Goal: Check status: Check status

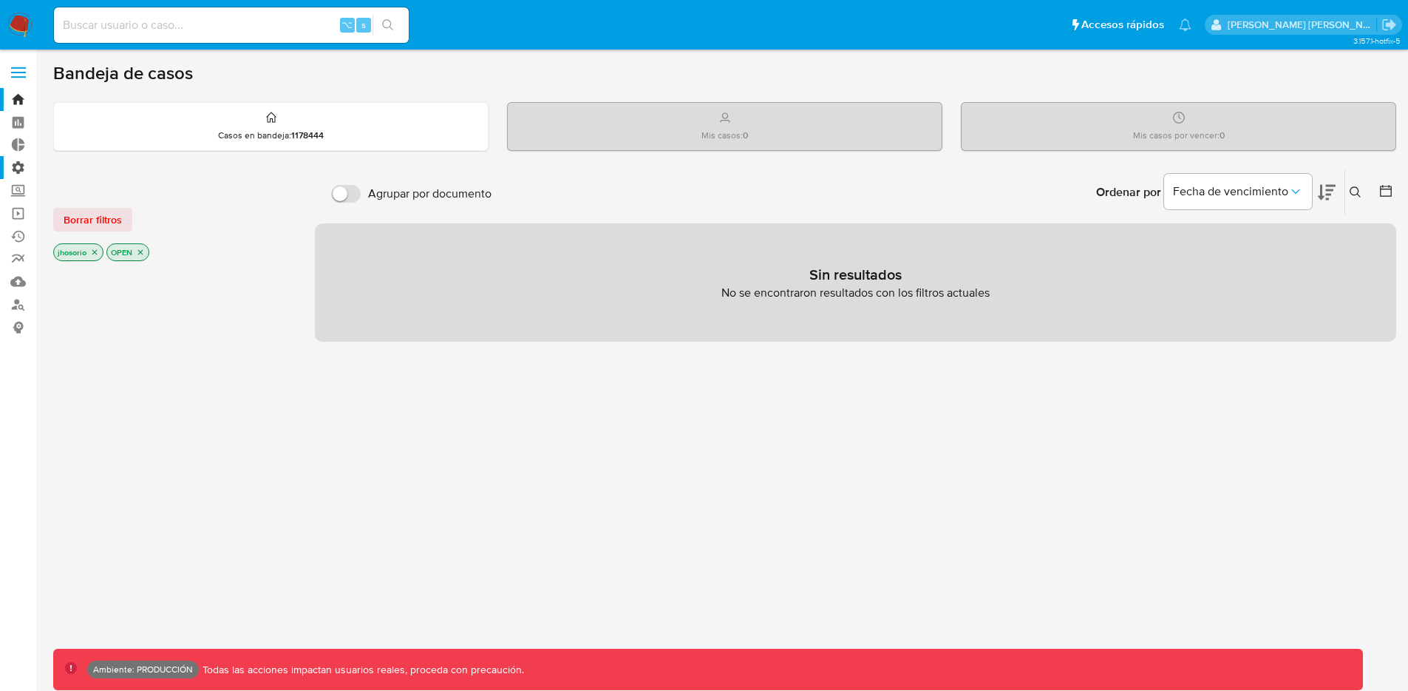
click at [21, 168] on label "Administración" at bounding box center [88, 167] width 176 height 23
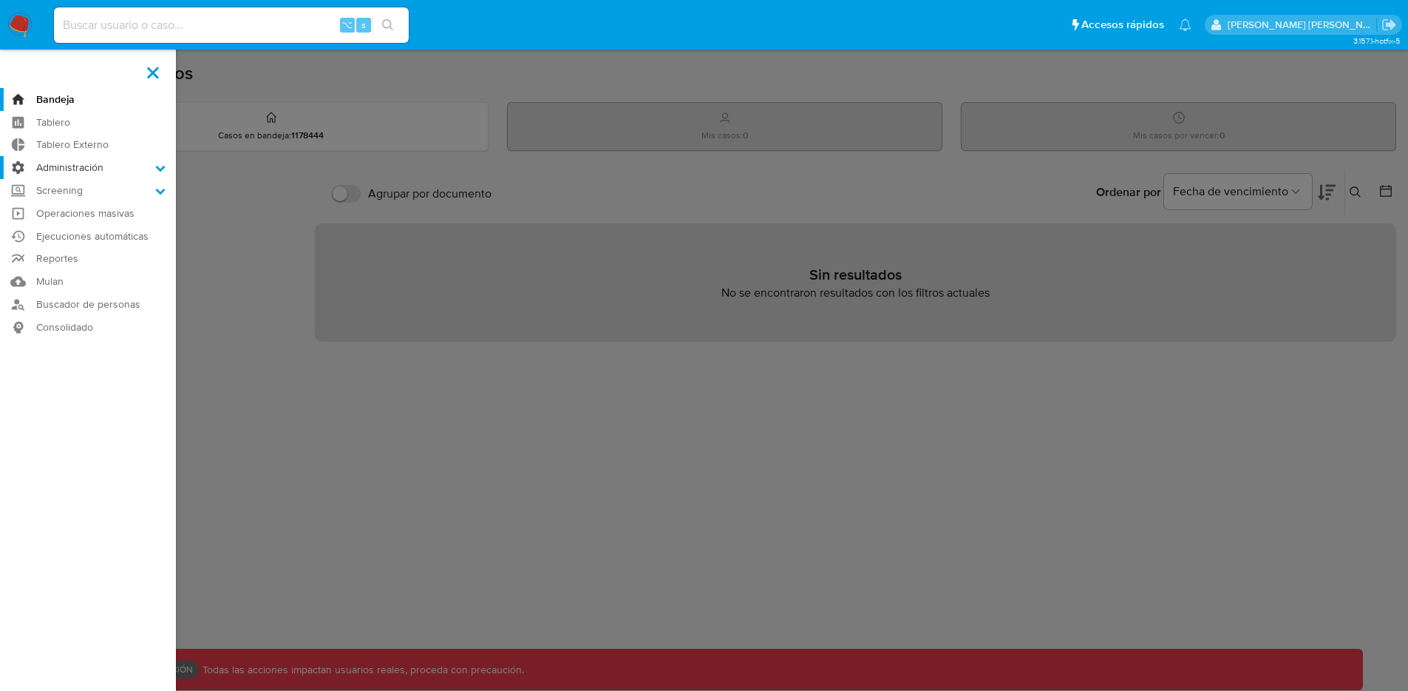
click at [0, 0] on input "Administración" at bounding box center [0, 0] width 0 height 0
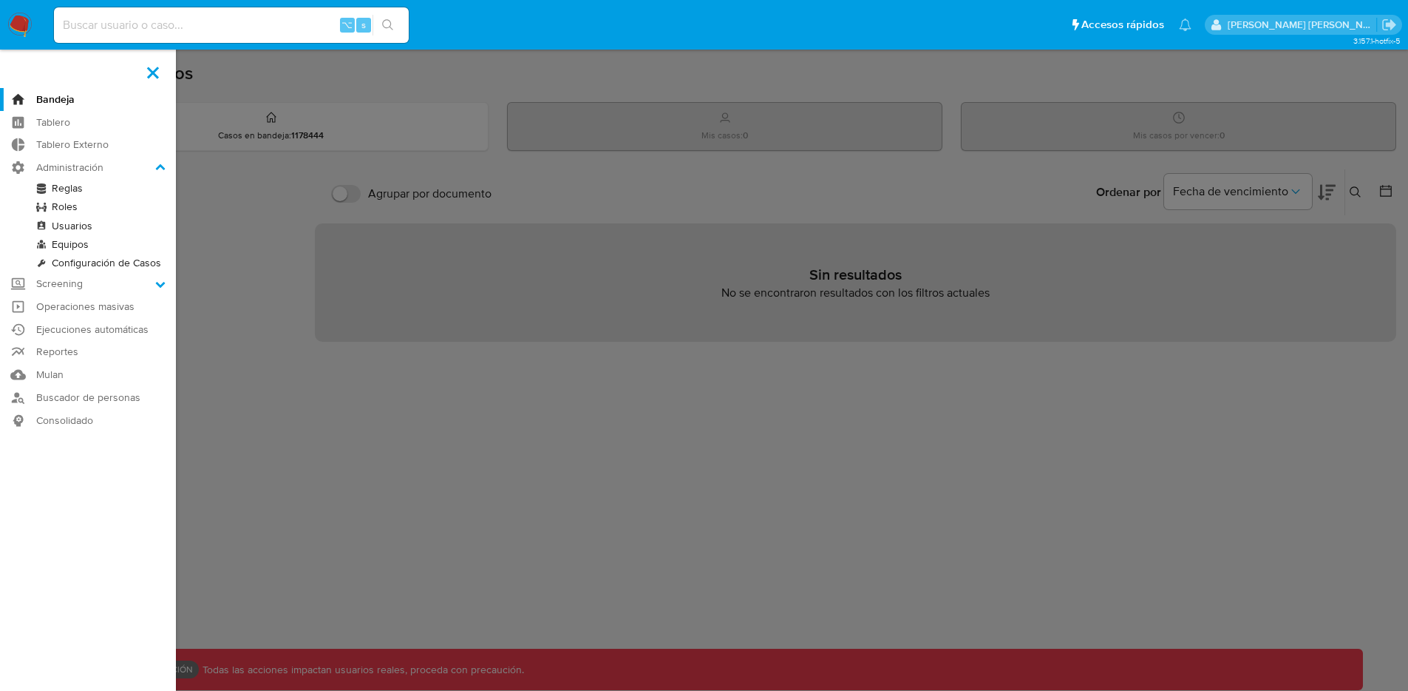
click at [64, 186] on link "Reglas" at bounding box center [88, 188] width 176 height 18
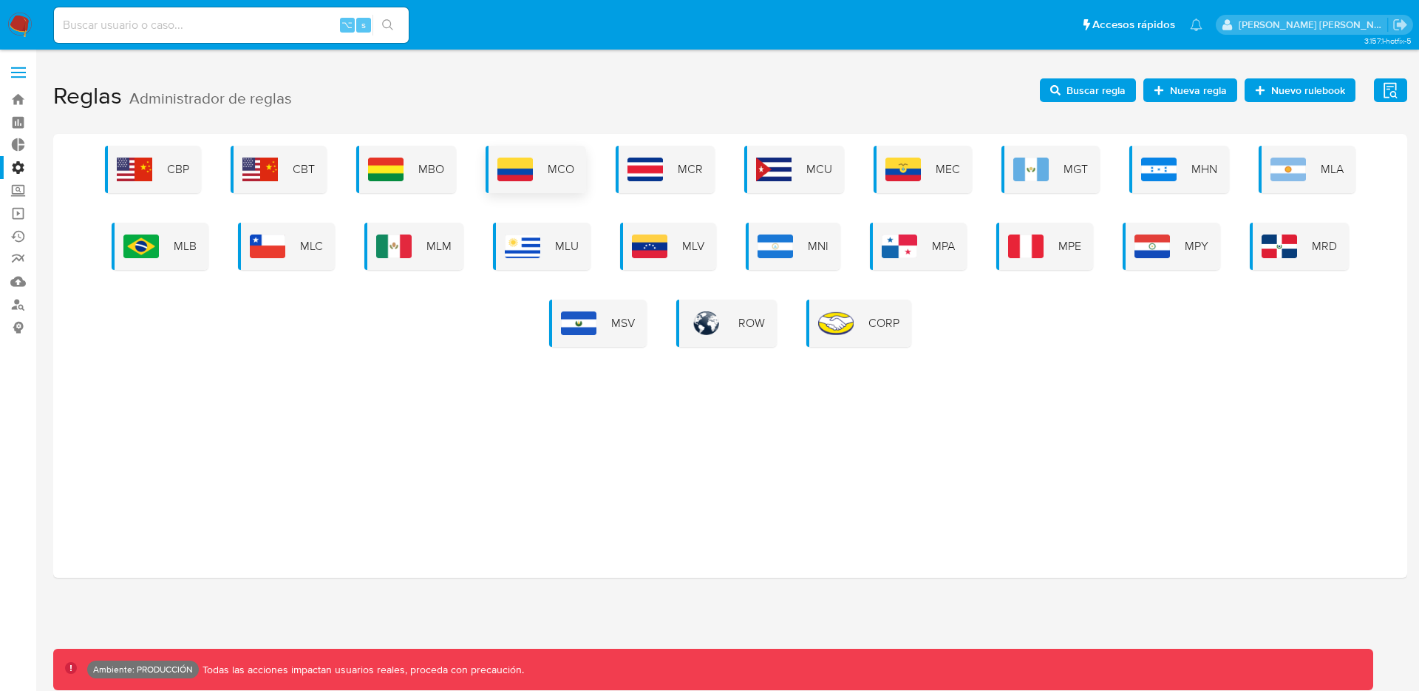
click at [535, 172] on div "MCO" at bounding box center [536, 169] width 101 height 47
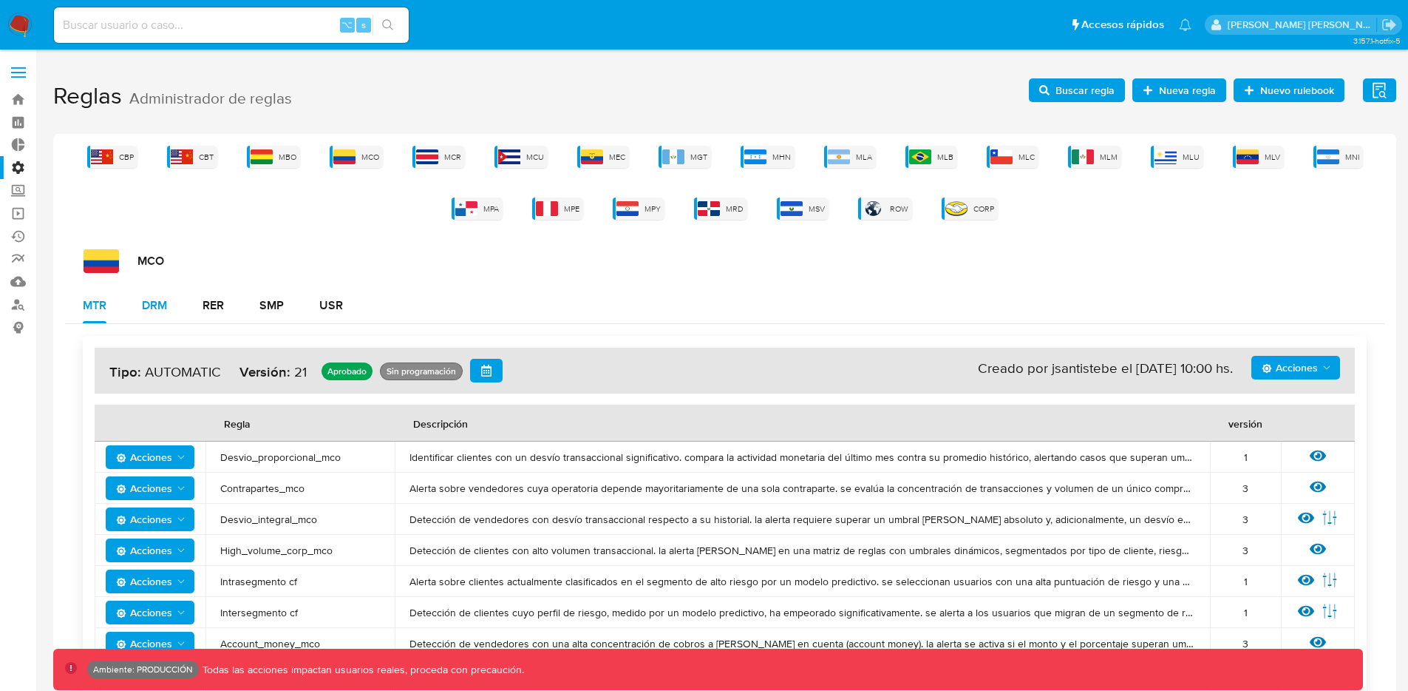
click at [159, 305] on div "DRM" at bounding box center [154, 305] width 25 height 12
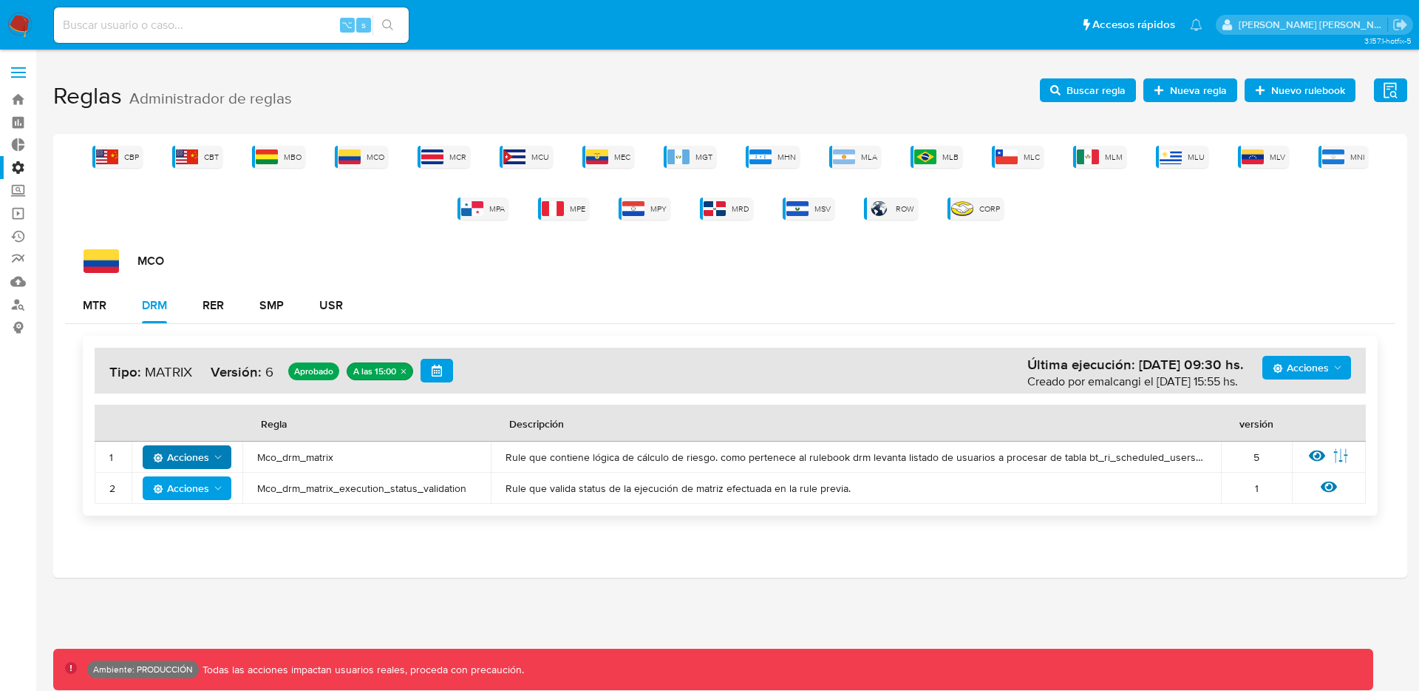
click at [224, 461] on button "Acciones" at bounding box center [187, 457] width 89 height 24
click at [1271, 567] on div "CBP CBT MBO MCO MCR MCU MEC MGT MHN MLA MLB MLC MLM MLU MLV MNI MPA MPE MPY MRD…" at bounding box center [730, 356] width 1354 height 444
click at [1324, 451] on icon at bounding box center [1317, 455] width 16 height 16
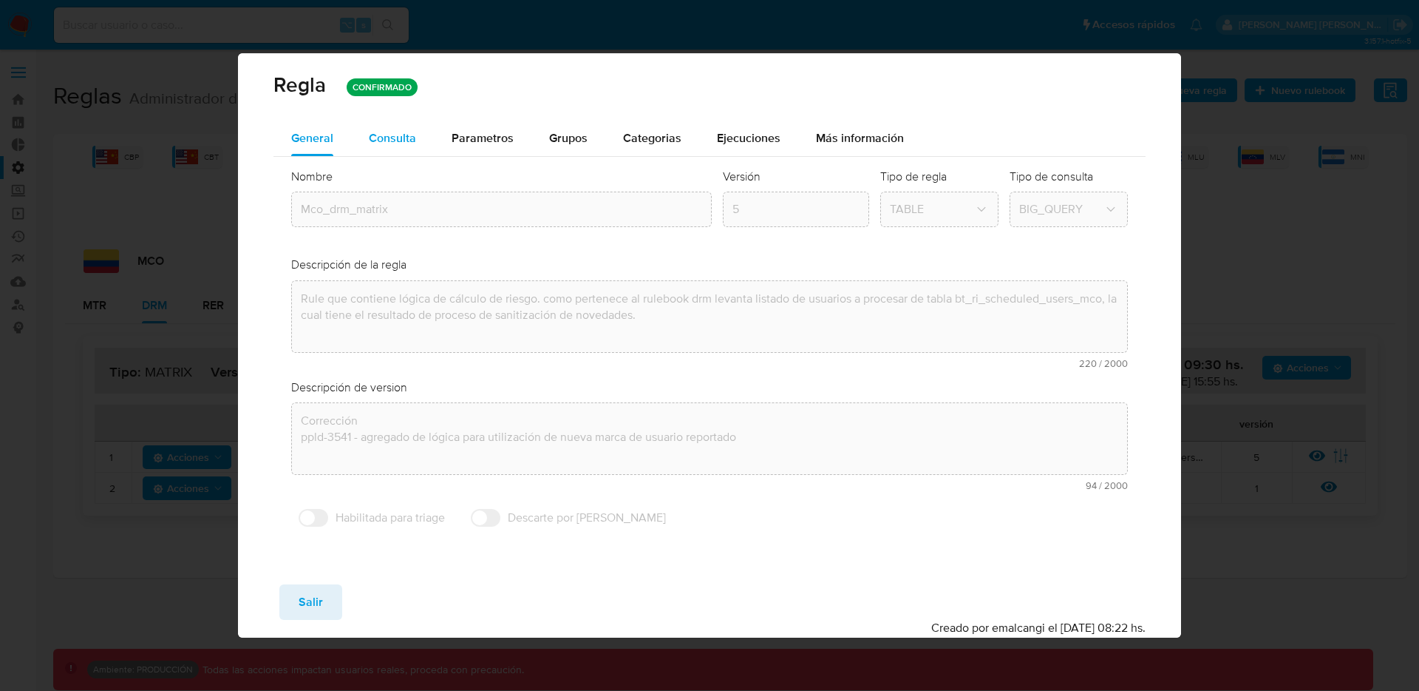
click at [397, 139] on span "Consulta" at bounding box center [392, 137] width 47 height 17
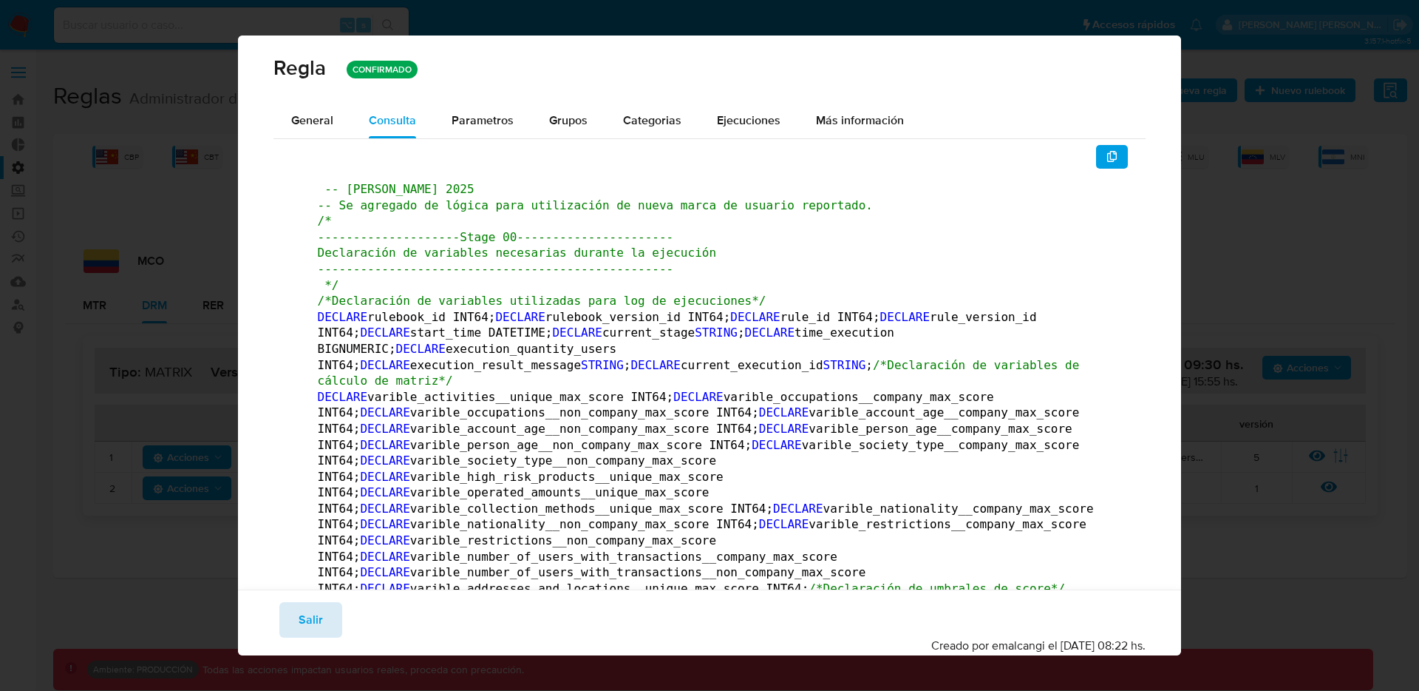
click at [318, 611] on span "Salir" at bounding box center [311, 619] width 24 height 33
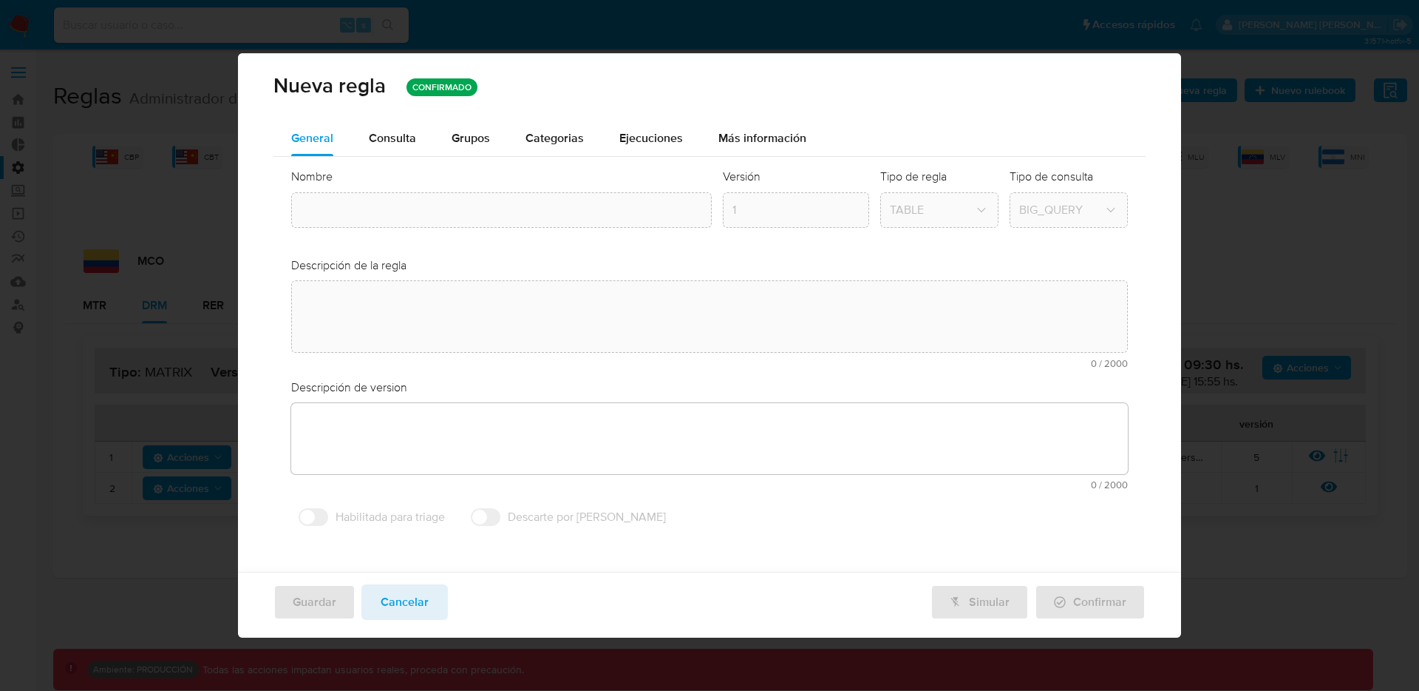
type textarea "Rule que contiene lógica de cálculo de riesgo. como pertenece al rulebook drm l…"
type textarea "Corrección ppld-3541 - agregado de lógica para utilización de nueva marca de us…"
type input "Mco_drm_matrix"
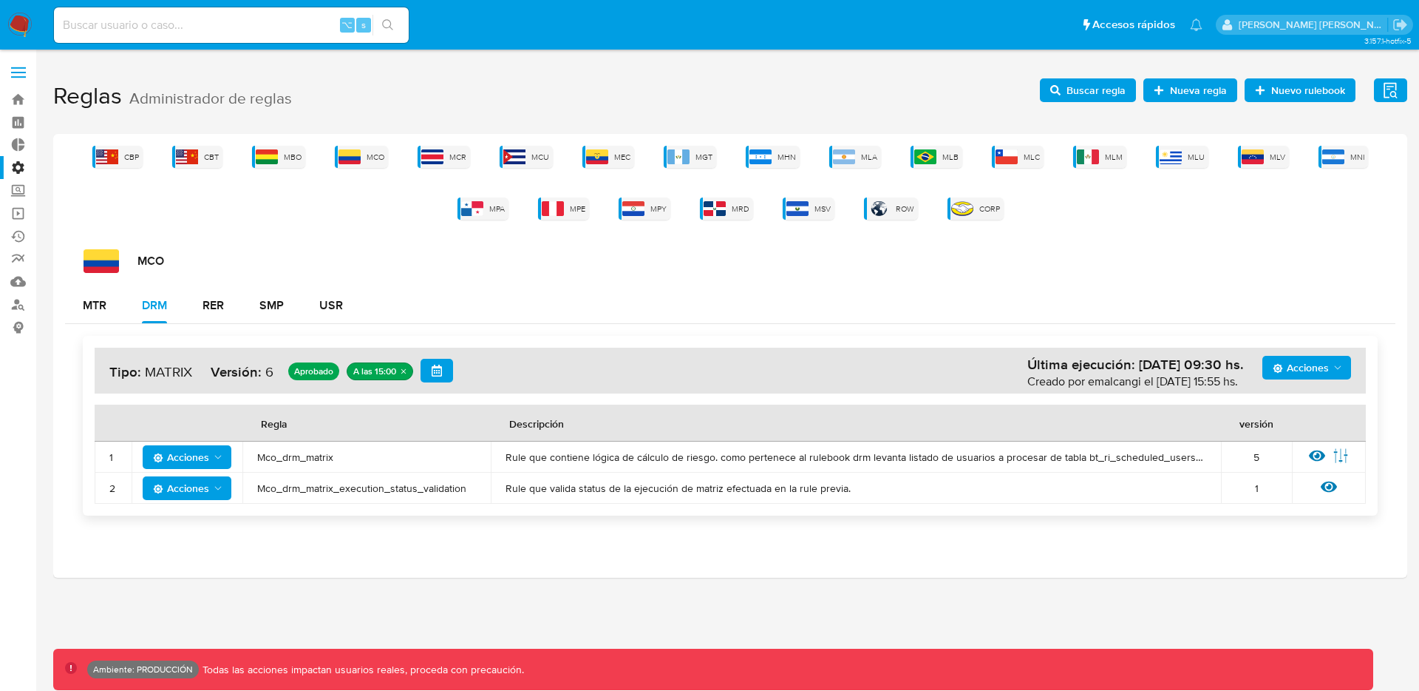
click at [215, 457] on icon "Acciones" at bounding box center [218, 457] width 12 height 12
click at [623, 527] on div "CBP CBT MBO MCO MCR MCU MEC MGT MHN MLA MLB MLC MLM MLU MLV MNI MPA MPE MPY MRD…" at bounding box center [730, 356] width 1354 height 444
drag, startPoint x: 218, startPoint y: 375, endPoint x: 265, endPoint y: 373, distance: 47.4
click at [265, 373] on h4 "Acciones Última ejecución: 01/09/2025 09:30 hs. Creado por emalcangi el 28/07/2…" at bounding box center [730, 371] width 1242 height 24
click at [360, 382] on div "Acciones Última ejecución: 01/09/2025 09:30 hs. Creado por emalcangi el 28/07/2…" at bounding box center [731, 370] width 1272 height 46
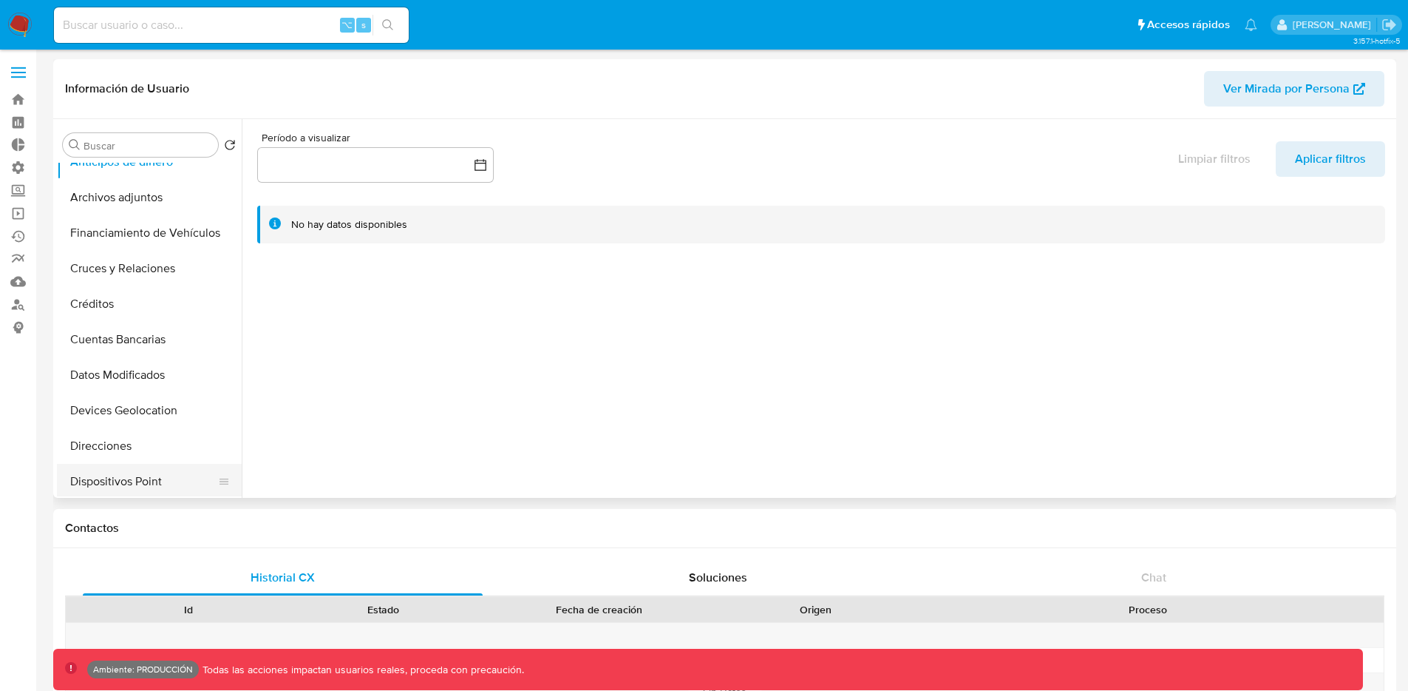
select select "10"
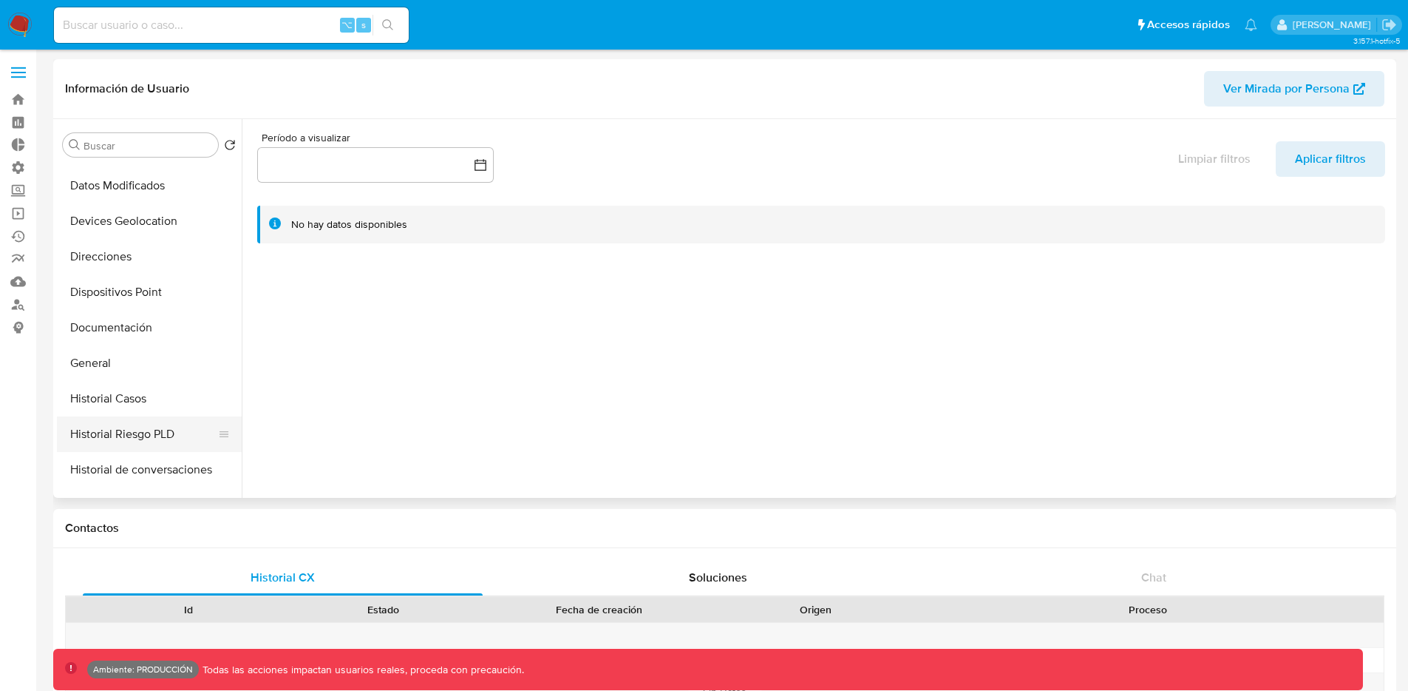
click at [153, 443] on button "Historial Riesgo PLD" at bounding box center [143, 433] width 173 height 35
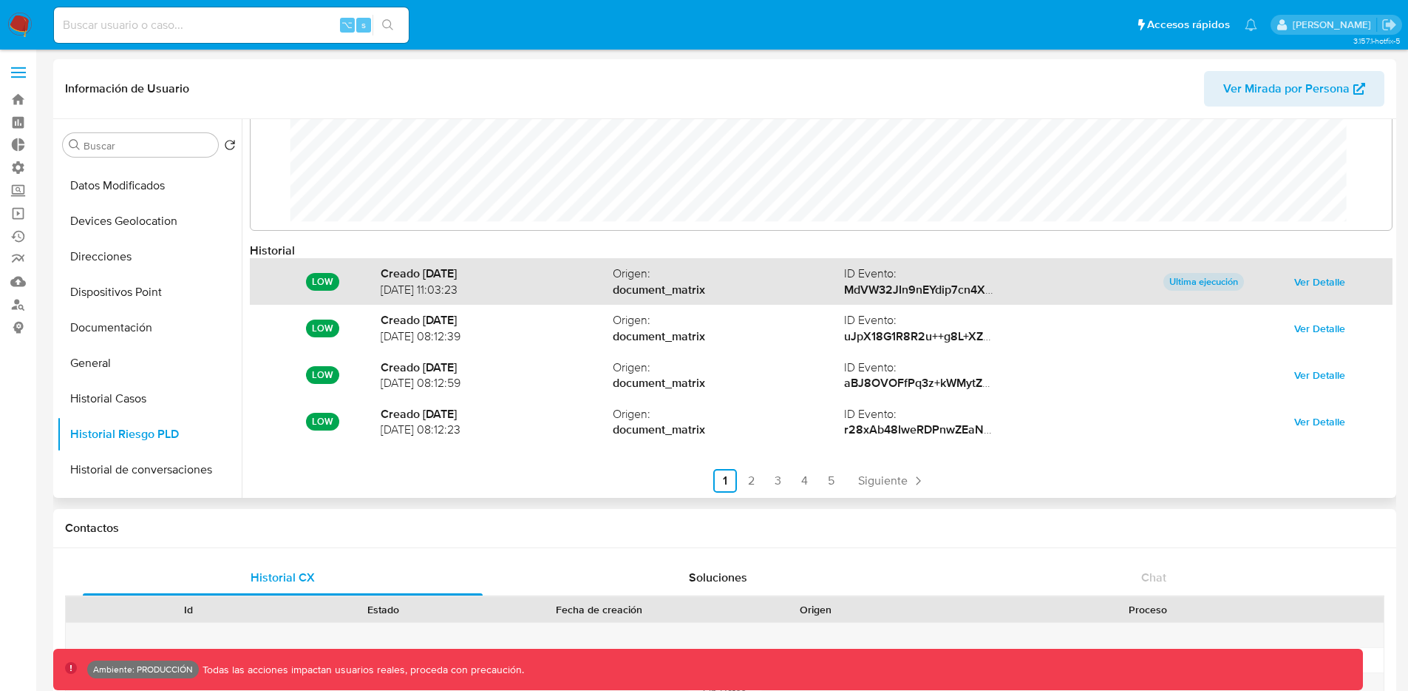
scroll to position [31, 0]
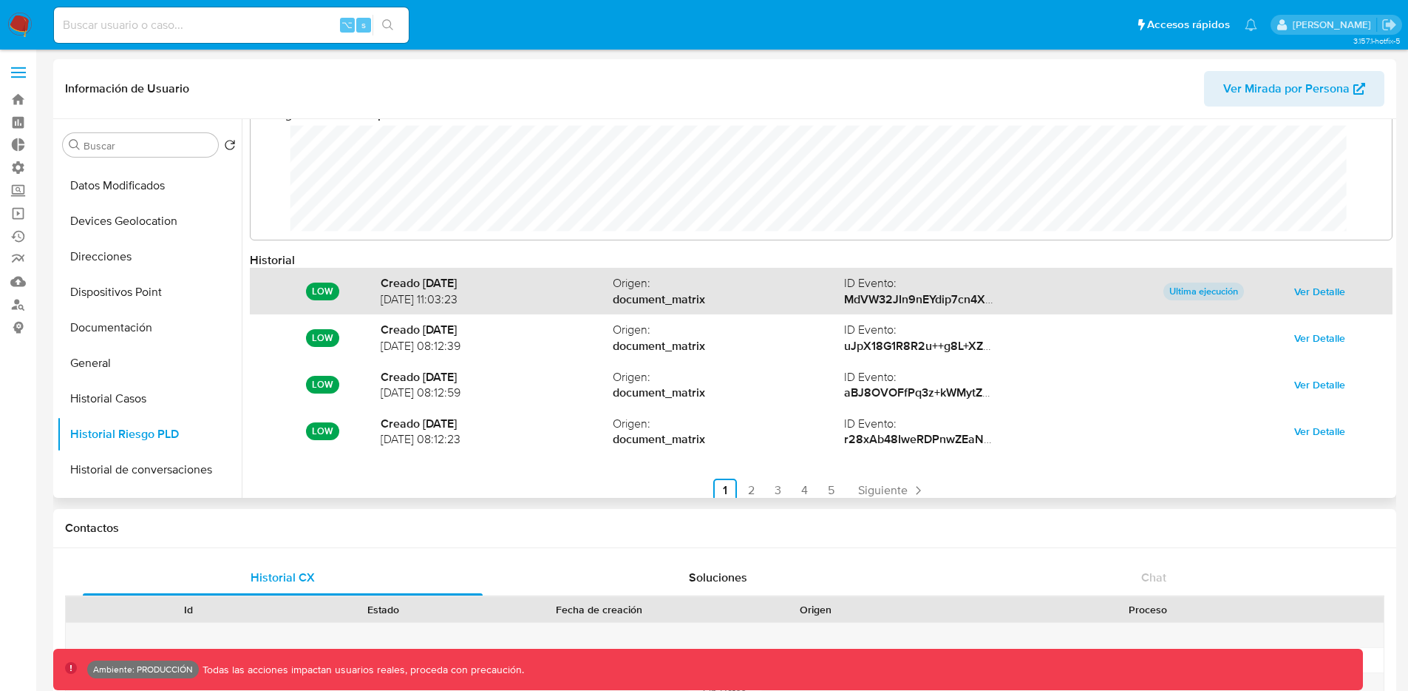
click at [1295, 288] on span "Ver Detalle" at bounding box center [1320, 291] width 51 height 21
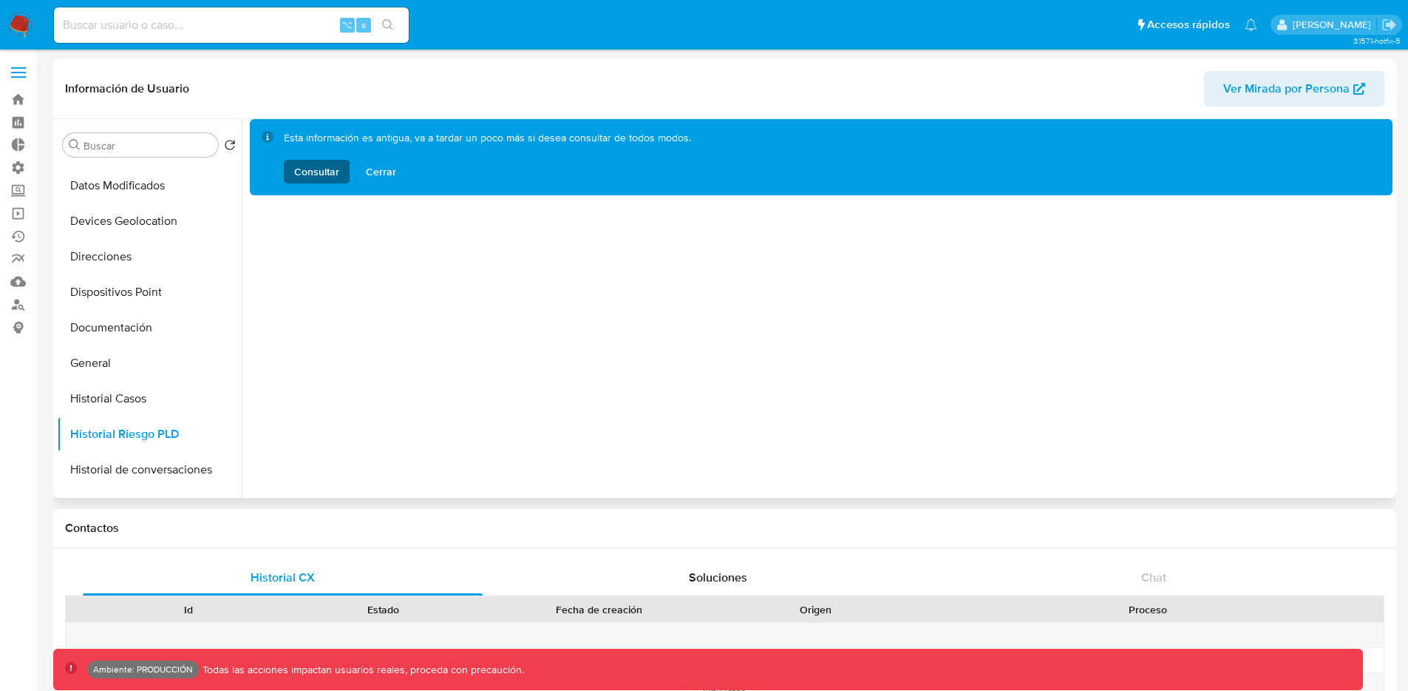
click at [308, 174] on span "Consultar" at bounding box center [316, 172] width 45 height 24
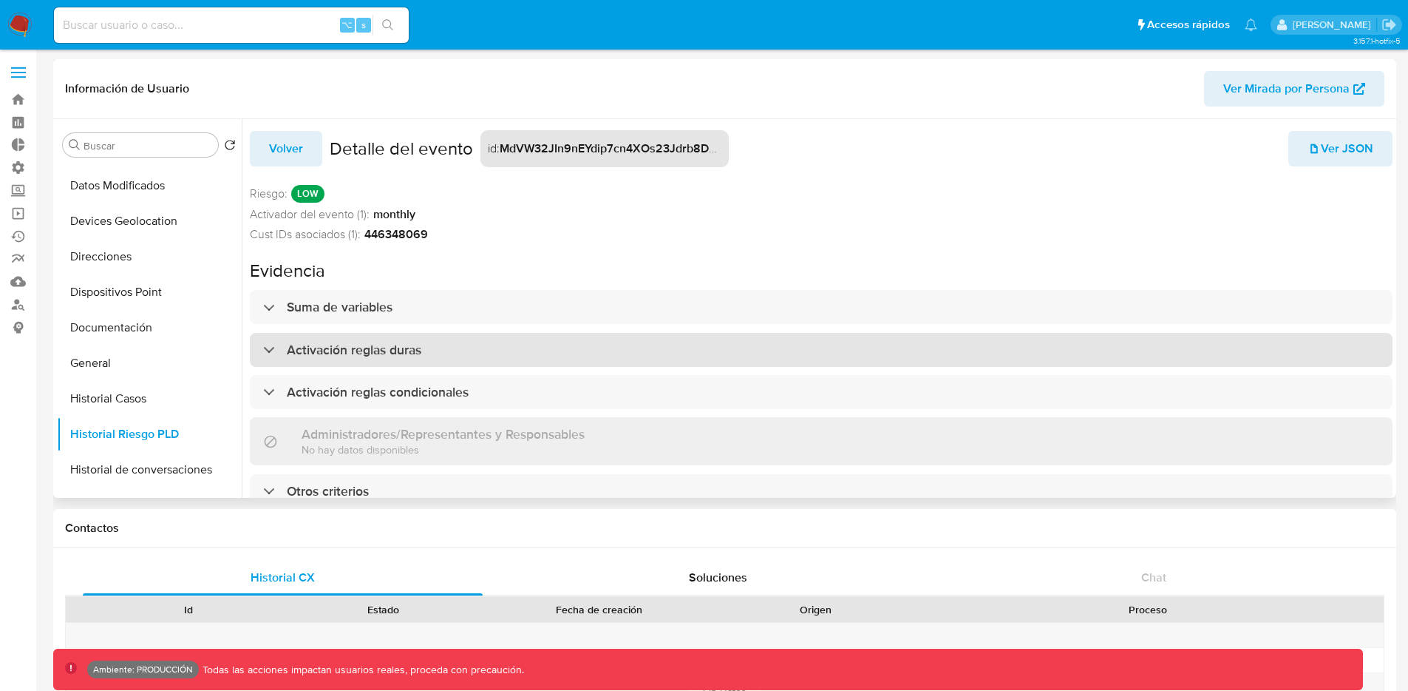
scroll to position [5, 0]
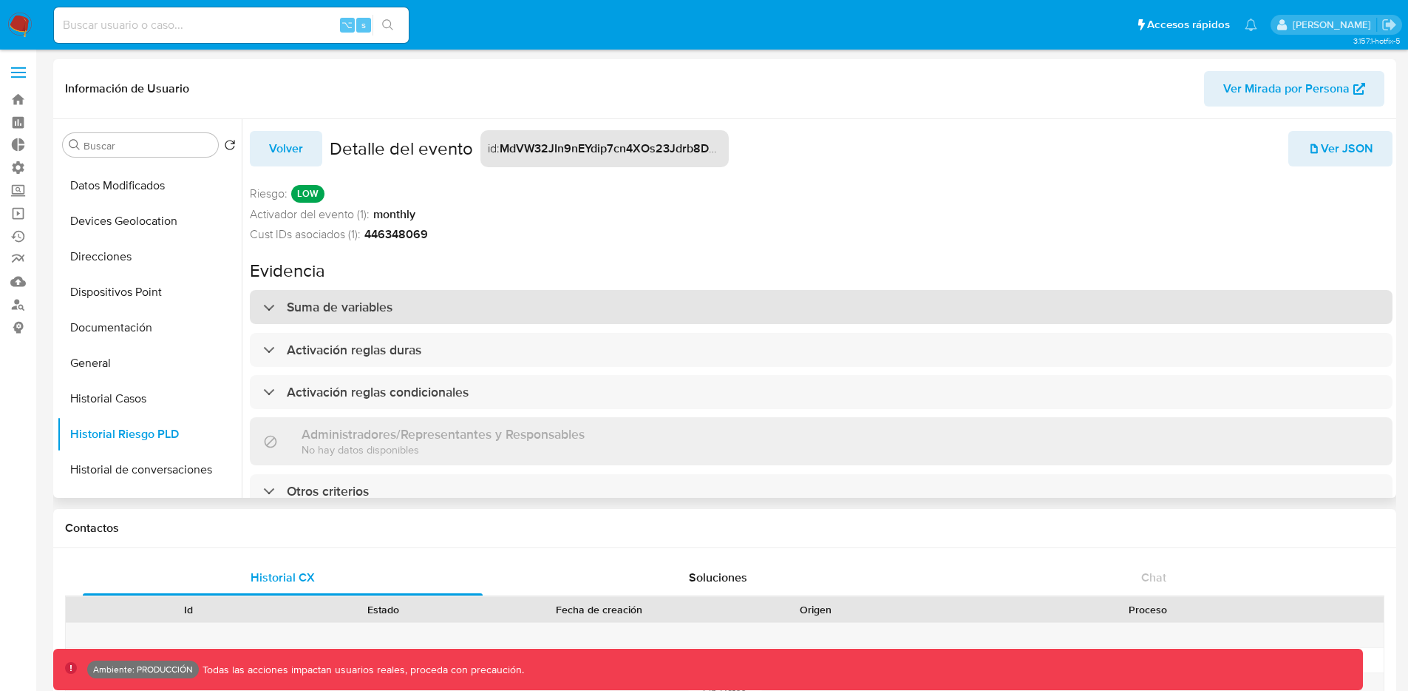
click at [260, 300] on div "Suma de variables" at bounding box center [821, 307] width 1143 height 34
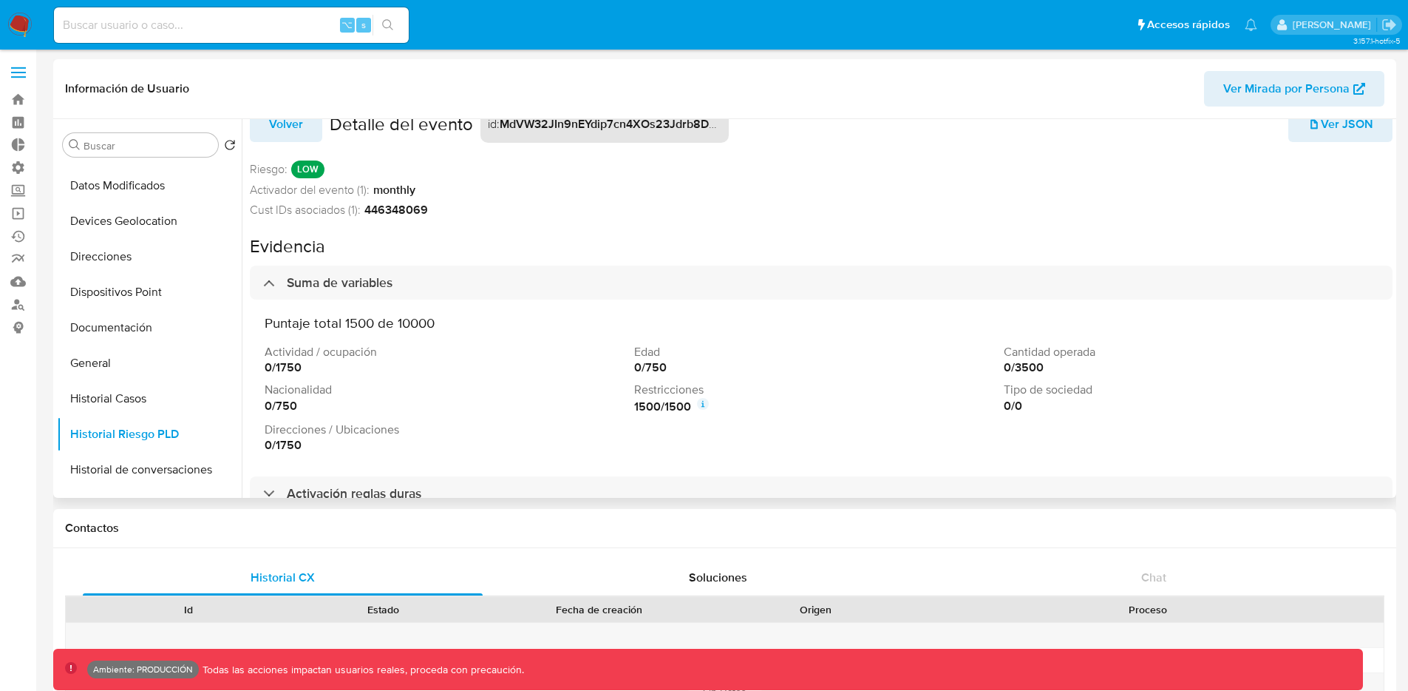
scroll to position [140, 0]
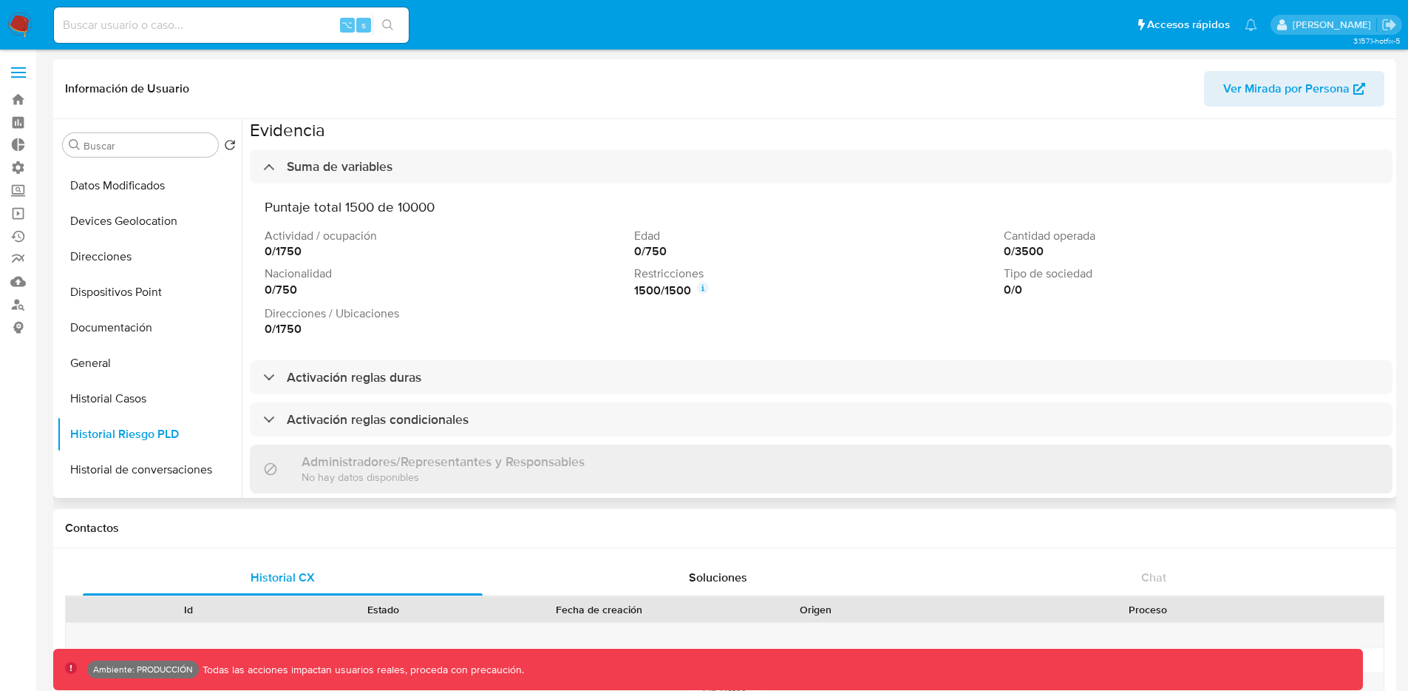
drag, startPoint x: 342, startPoint y: 206, endPoint x: 387, endPoint y: 205, distance: 45.8
click at [375, 206] on h3 "Puntaje total 1500 de 10000" at bounding box center [821, 206] width 1113 height 17
drag, startPoint x: 400, startPoint y: 204, endPoint x: 492, endPoint y: 221, distance: 93.2
click at [492, 221] on div "Puntaje total 1500 de 10000 Actividad / ocupación 0 / 1750 Edad 0 / 750 Cantida…" at bounding box center [821, 267] width 1113 height 138
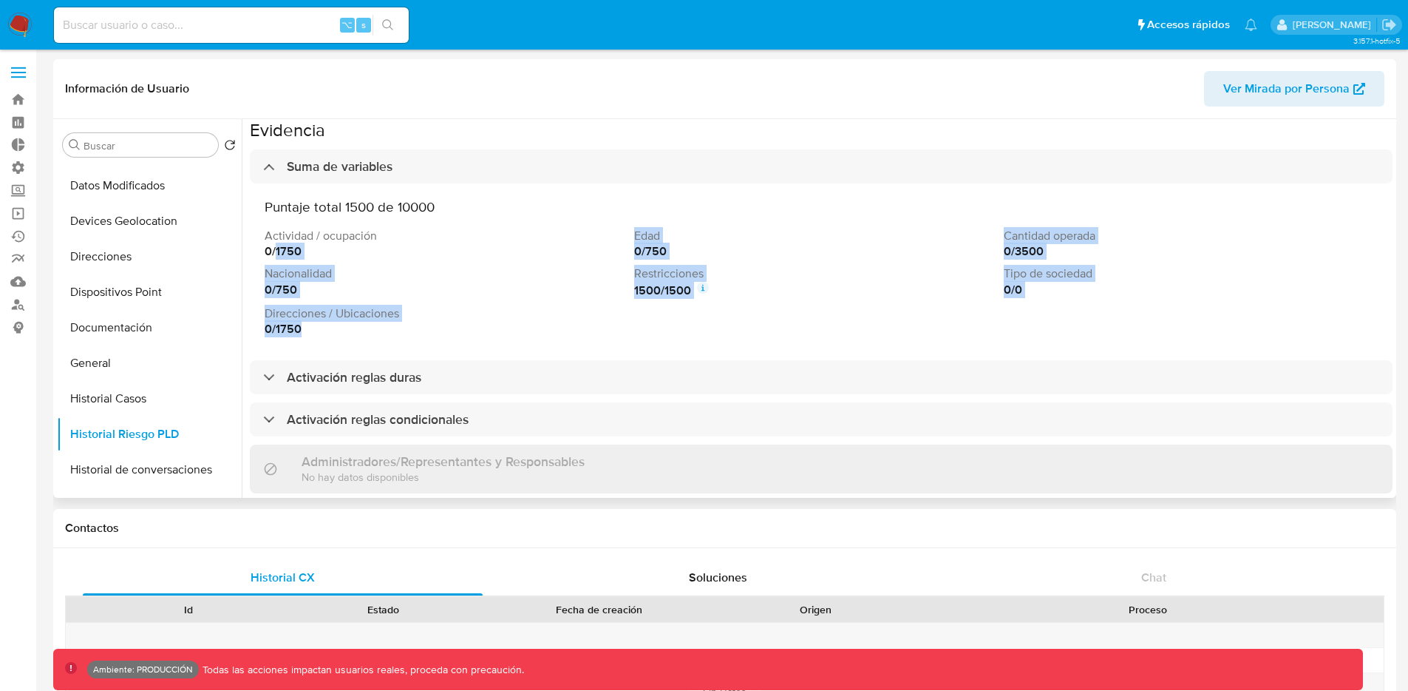
drag, startPoint x: 345, startPoint y: 330, endPoint x: 281, endPoint y: 251, distance: 101.4
click at [281, 251] on div "Actividad / ocupación 0 / 1750 Edad 0 / 750 Cantidad operada 0 / 3500 Nacionali…" at bounding box center [821, 282] width 1113 height 109
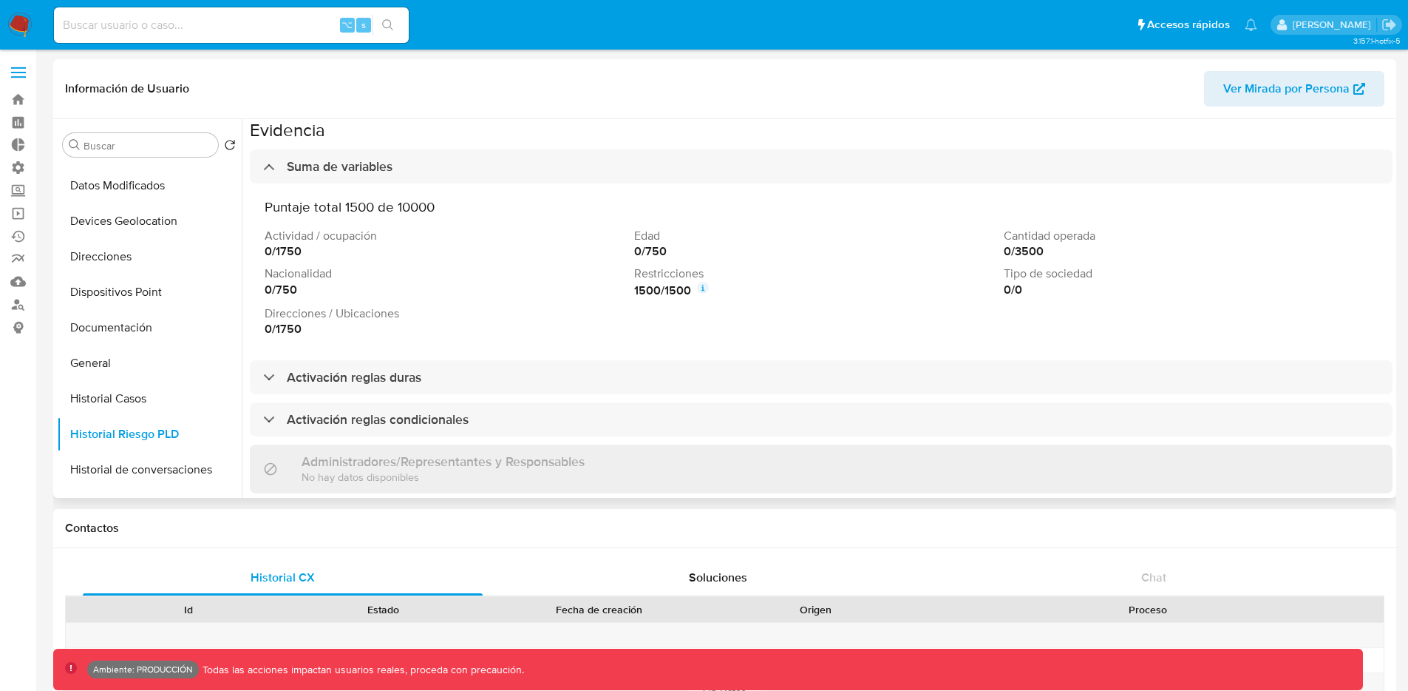
click at [267, 228] on p "Actividad / ocupación" at bounding box center [447, 236] width 364 height 16
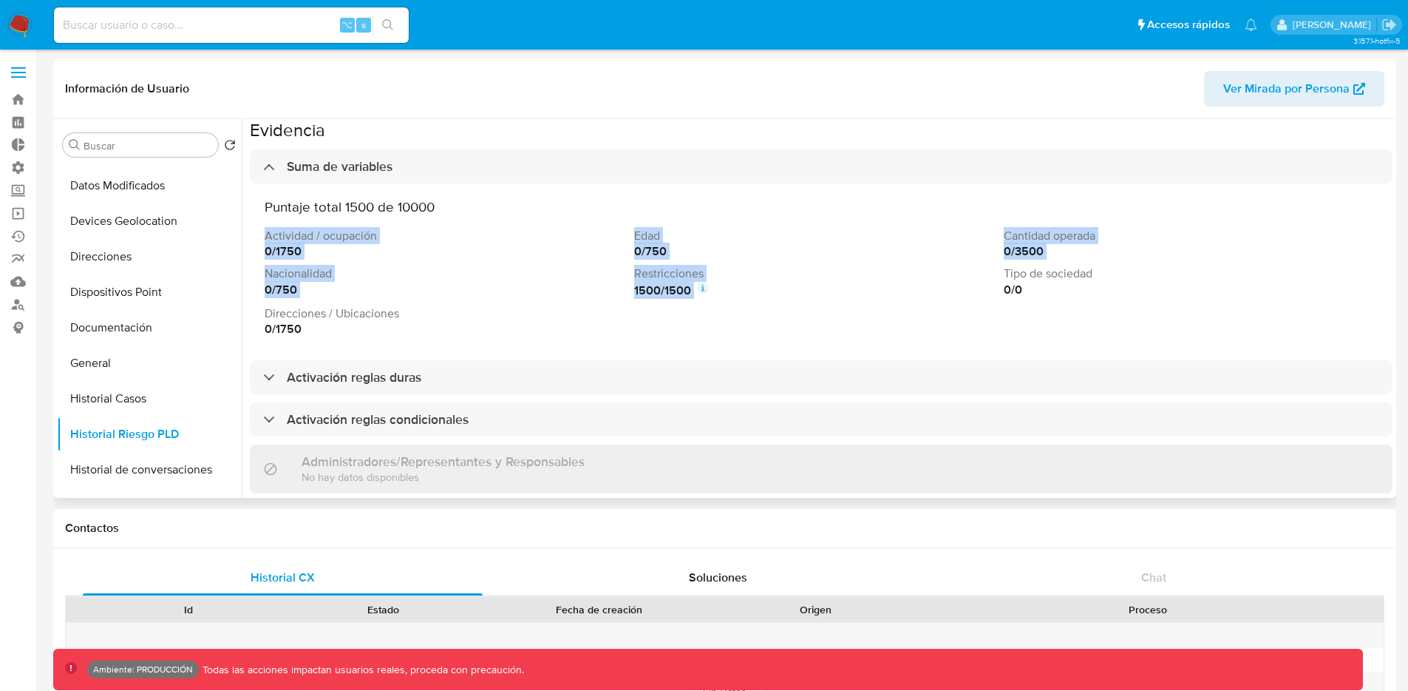
drag, startPoint x: 261, startPoint y: 232, endPoint x: 914, endPoint y: 345, distance: 662.4
click at [942, 345] on div "Puntaje total 1500 de 10000 Actividad / ocupación 0 / 1750 Edad 0 / 750 Cantida…" at bounding box center [821, 267] width 1143 height 168
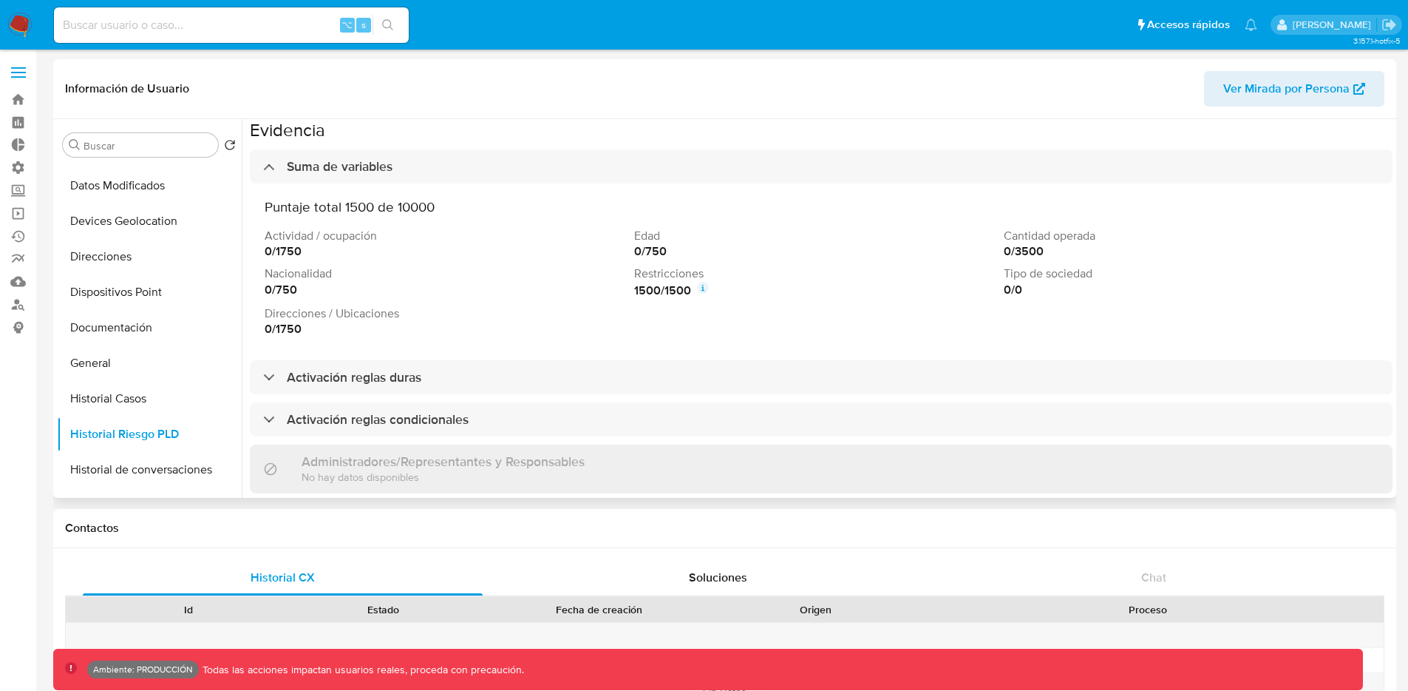
click at [798, 310] on div "Actividad / ocupación 0 / 1750 Edad 0 / 750 Cantidad operada 0 / 3500 Nacionali…" at bounding box center [821, 282] width 1113 height 109
drag, startPoint x: 995, startPoint y: 290, endPoint x: 1025, endPoint y: 288, distance: 29.7
click at [1025, 288] on div "0 / 0" at bounding box center [1186, 290] width 364 height 16
drag, startPoint x: 631, startPoint y: 248, endPoint x: 731, endPoint y: 257, distance: 100.1
click at [731, 257] on div "0 / 750" at bounding box center [816, 251] width 364 height 16
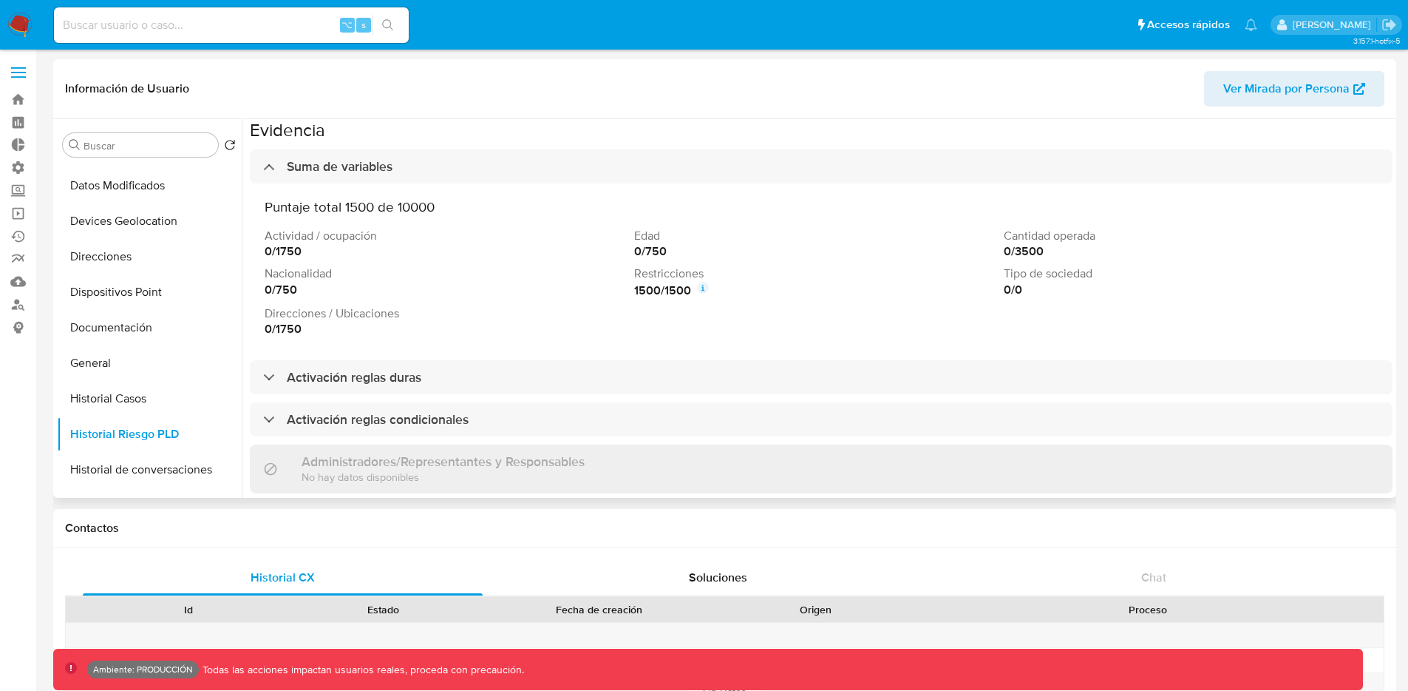
click at [660, 301] on div "Actividad / ocupación 0 / 1750 Edad 0 / 750 Cantidad operada 0 / 3500 Nacionali…" at bounding box center [821, 282] width 1113 height 109
drag, startPoint x: 631, startPoint y: 289, endPoint x: 657, endPoint y: 290, distance: 26.6
click at [657, 290] on strong "1500 / 1500" at bounding box center [662, 290] width 57 height 16
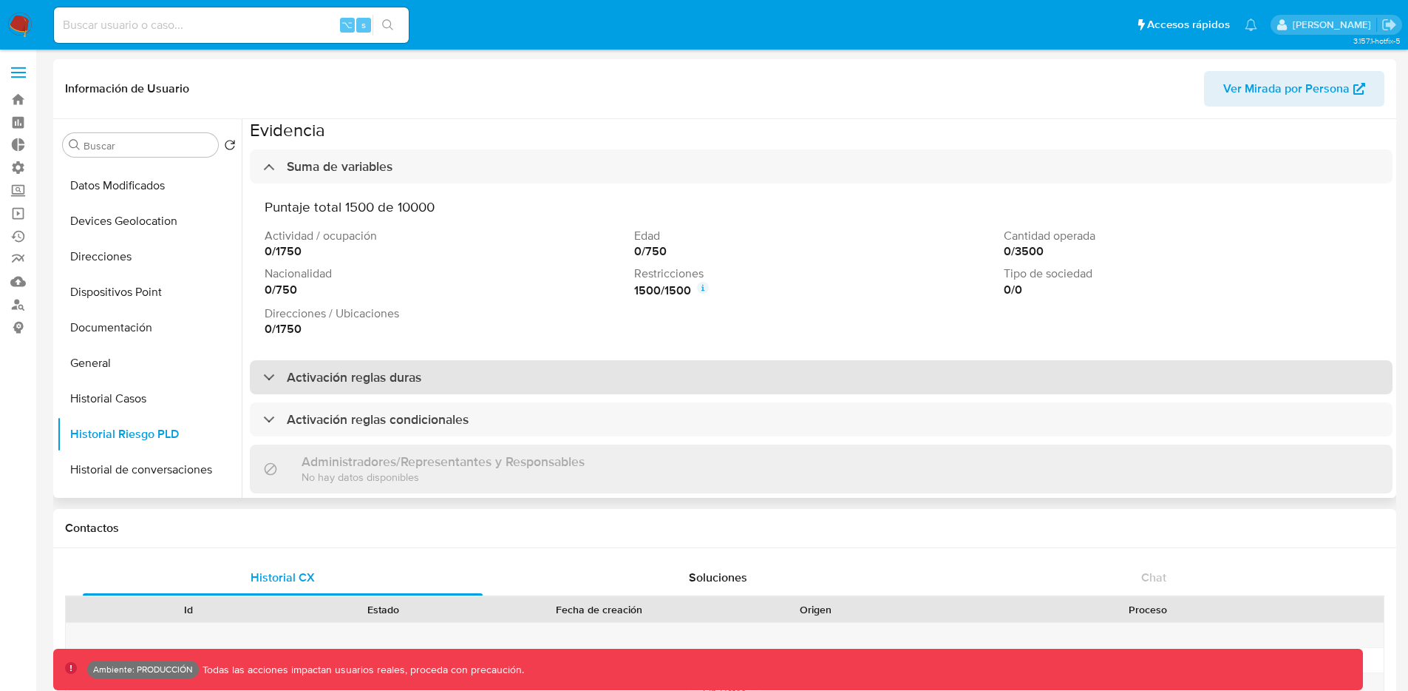
click at [418, 373] on h3 "Activación reglas duras" at bounding box center [354, 377] width 135 height 16
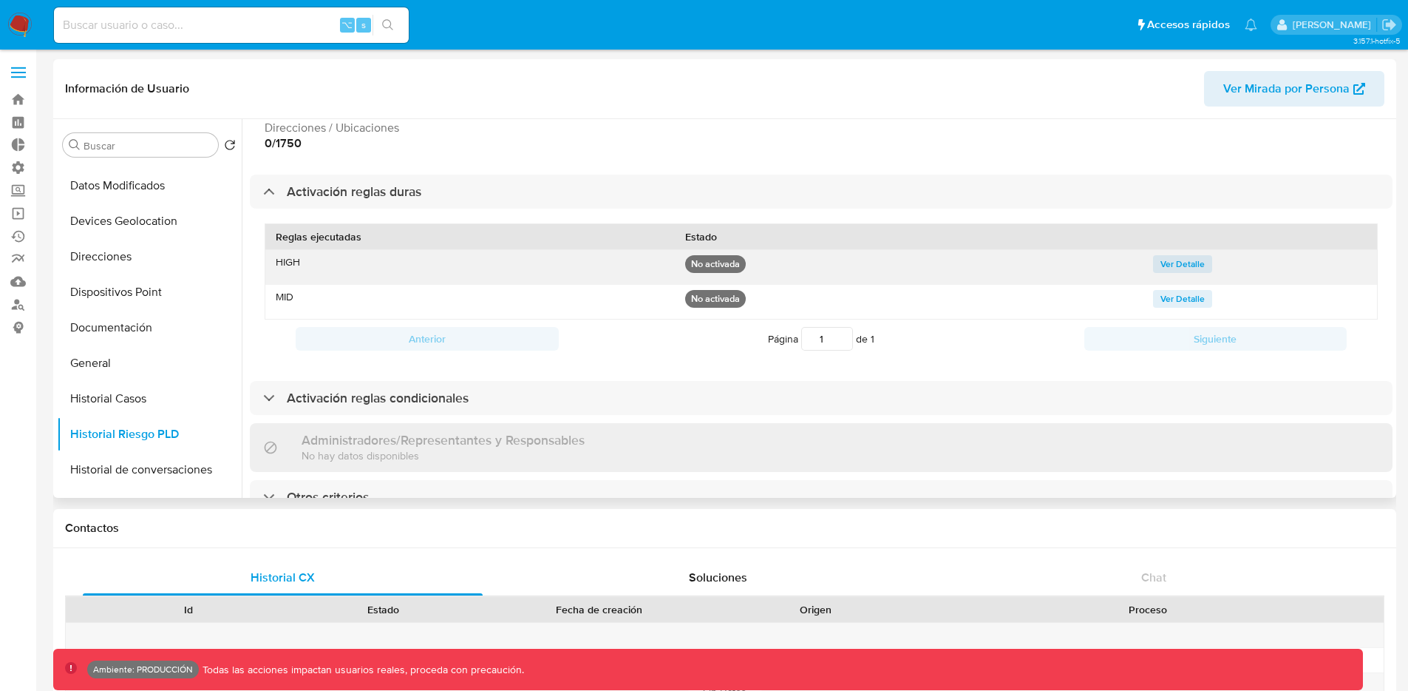
scroll to position [337, 0]
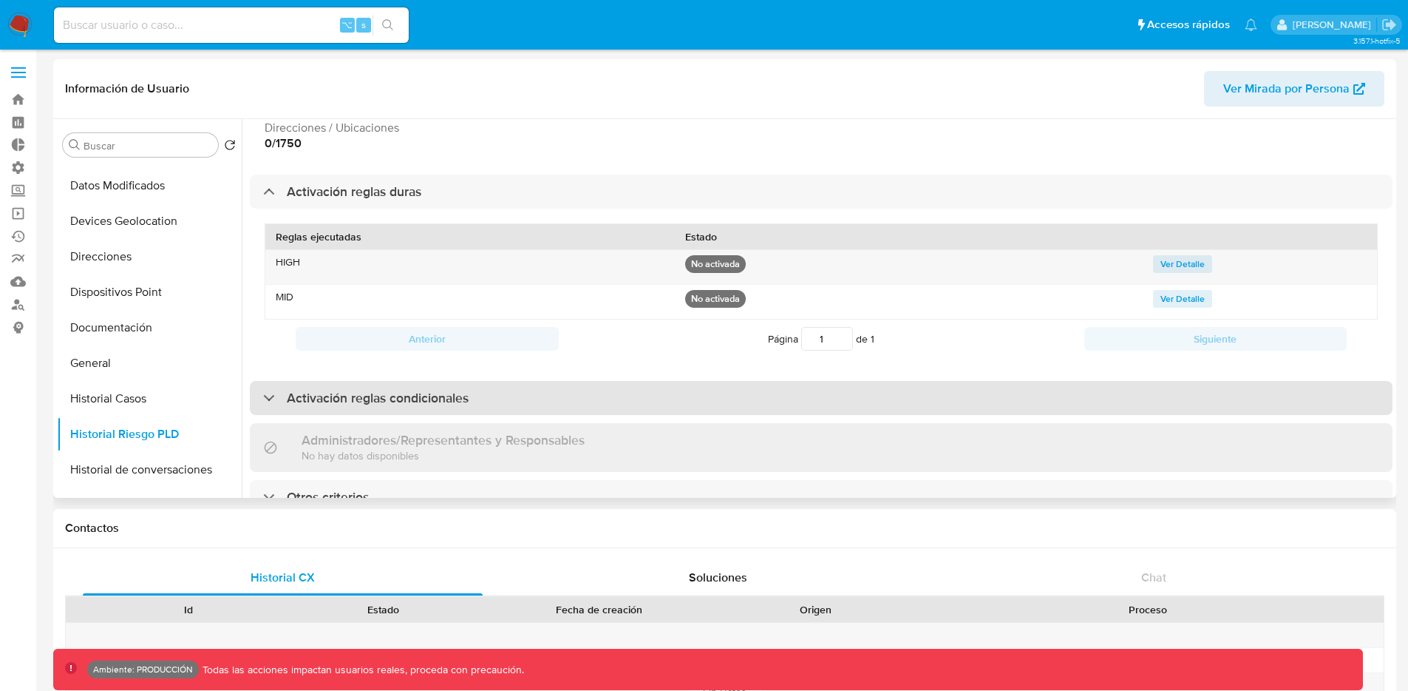
click at [294, 390] on h3 "Activación reglas condicionales" at bounding box center [378, 398] width 182 height 16
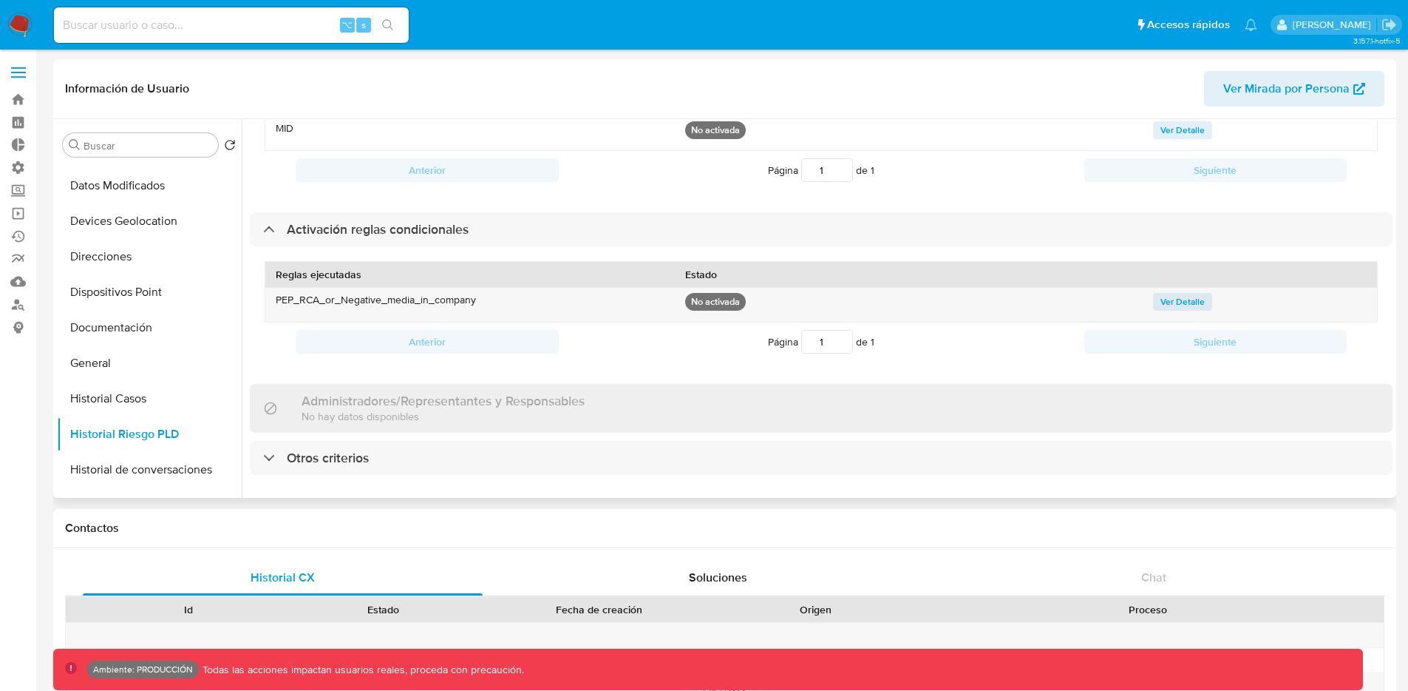
scroll to position [43, 0]
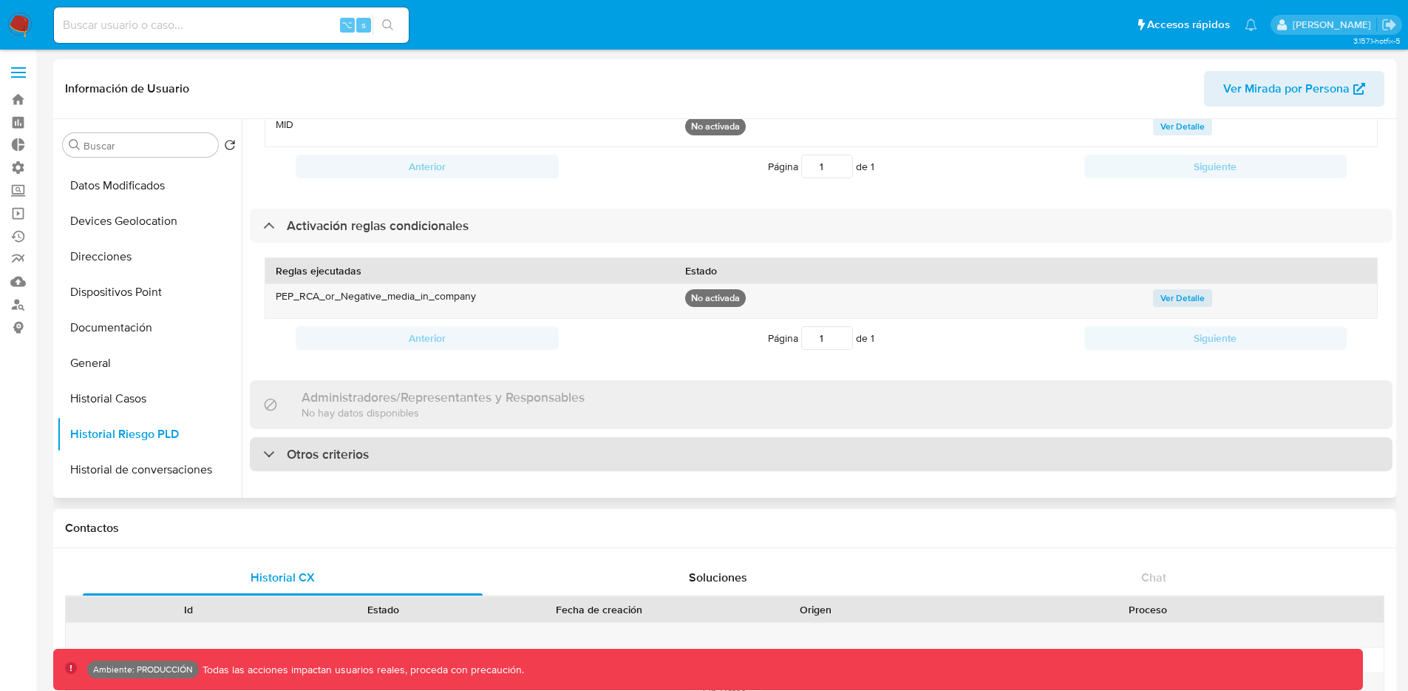
click at [326, 446] on h3 "Otros criterios" at bounding box center [328, 454] width 82 height 16
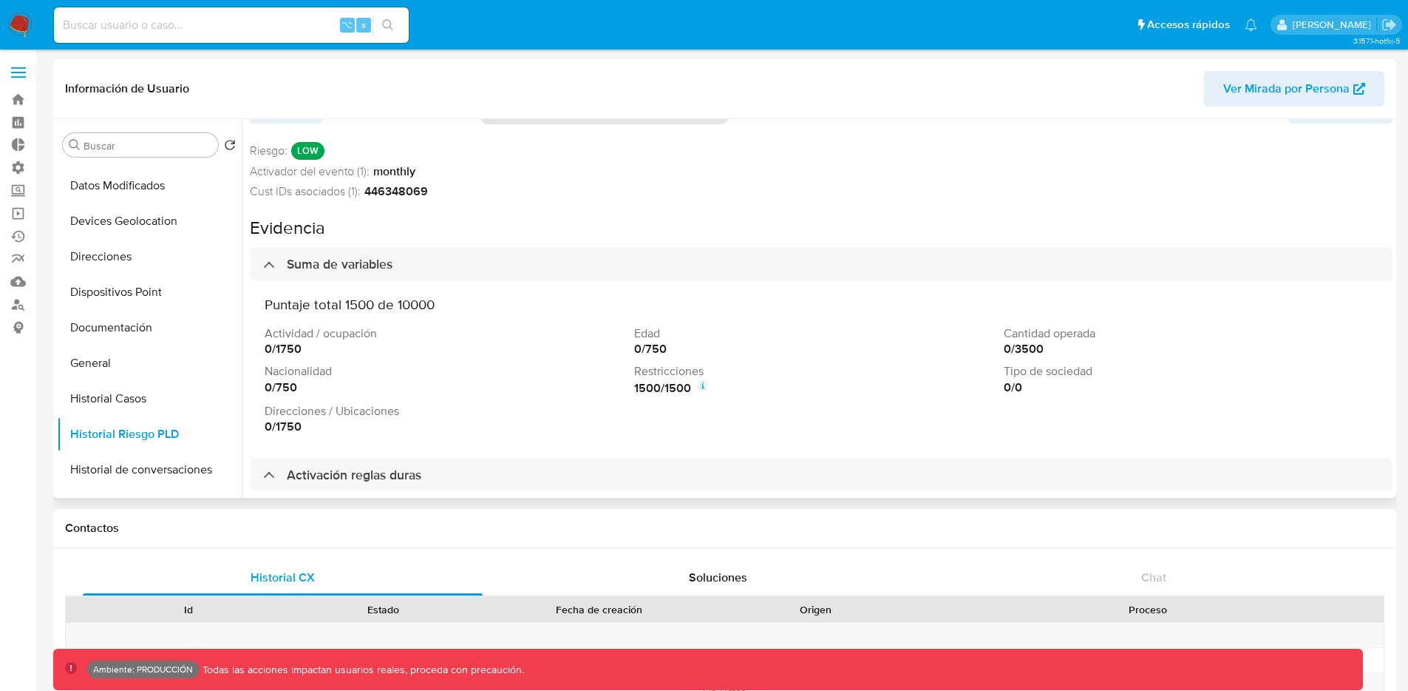
scroll to position [0, 0]
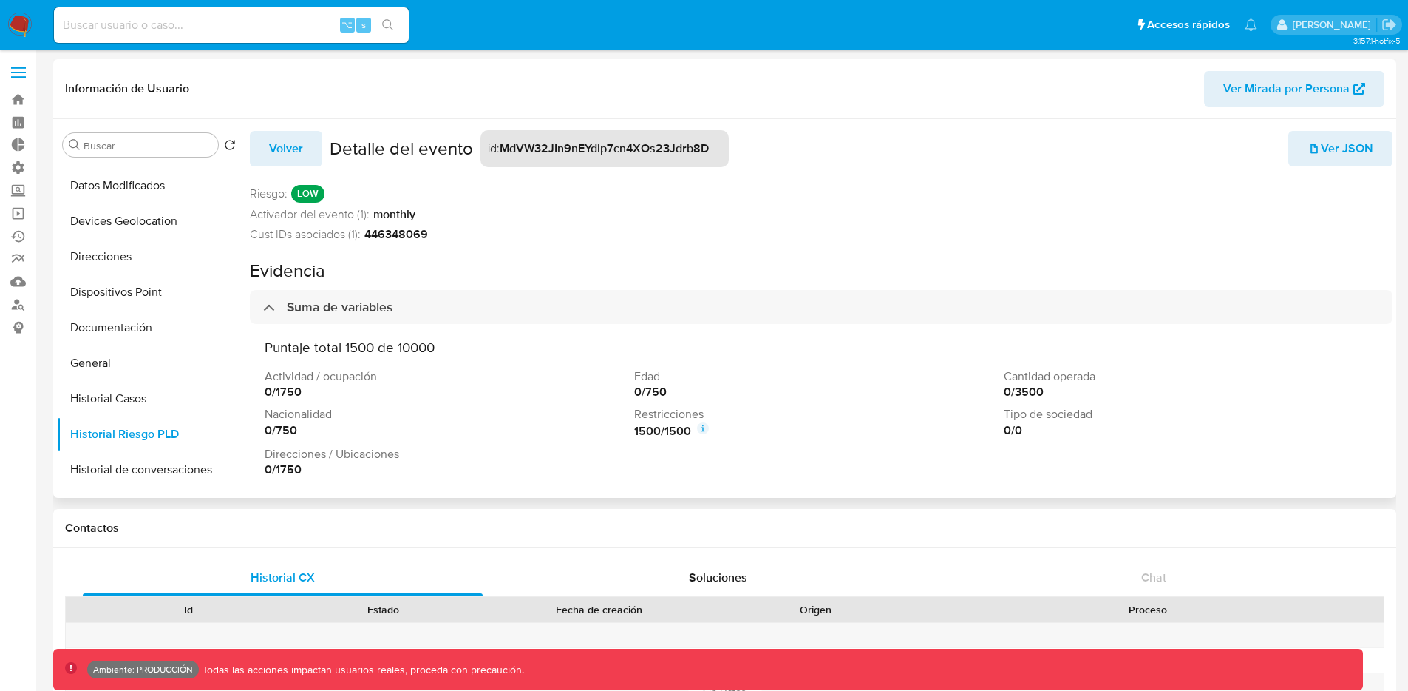
click at [310, 131] on button "Volver" at bounding box center [286, 148] width 72 height 35
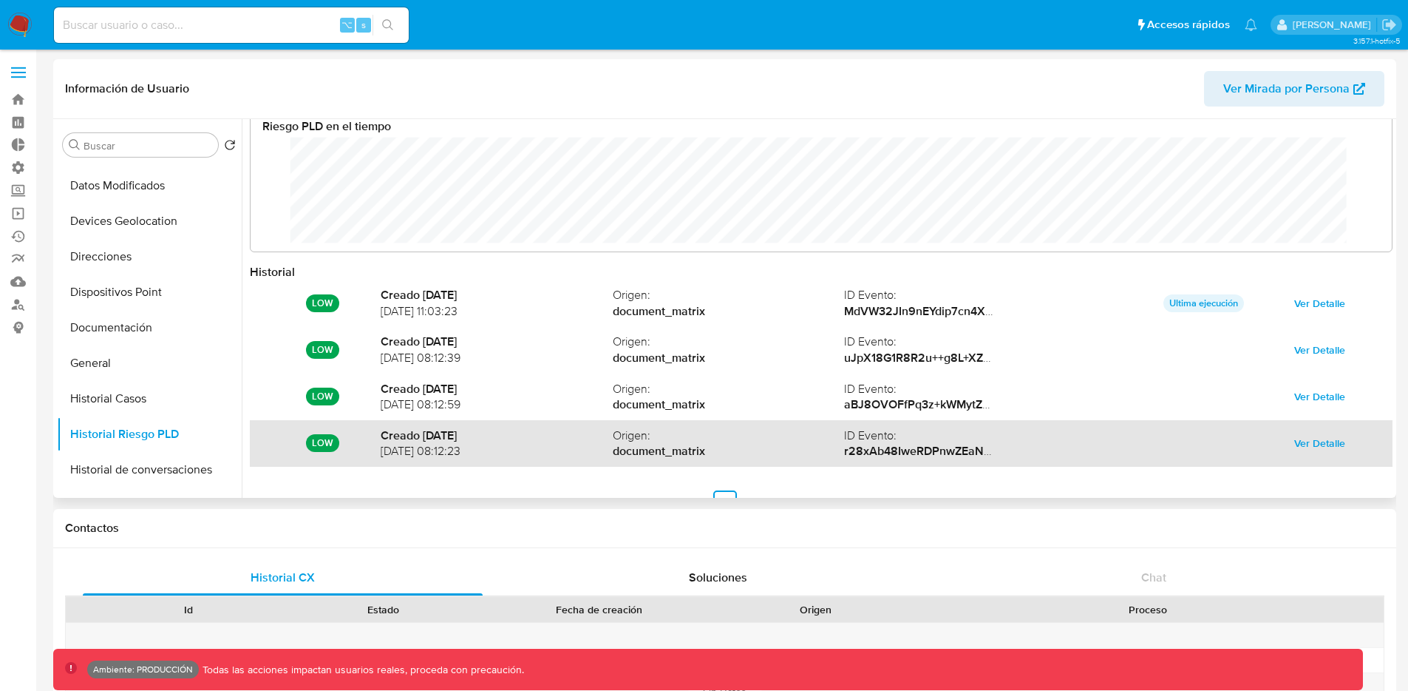
scroll to position [52, 0]
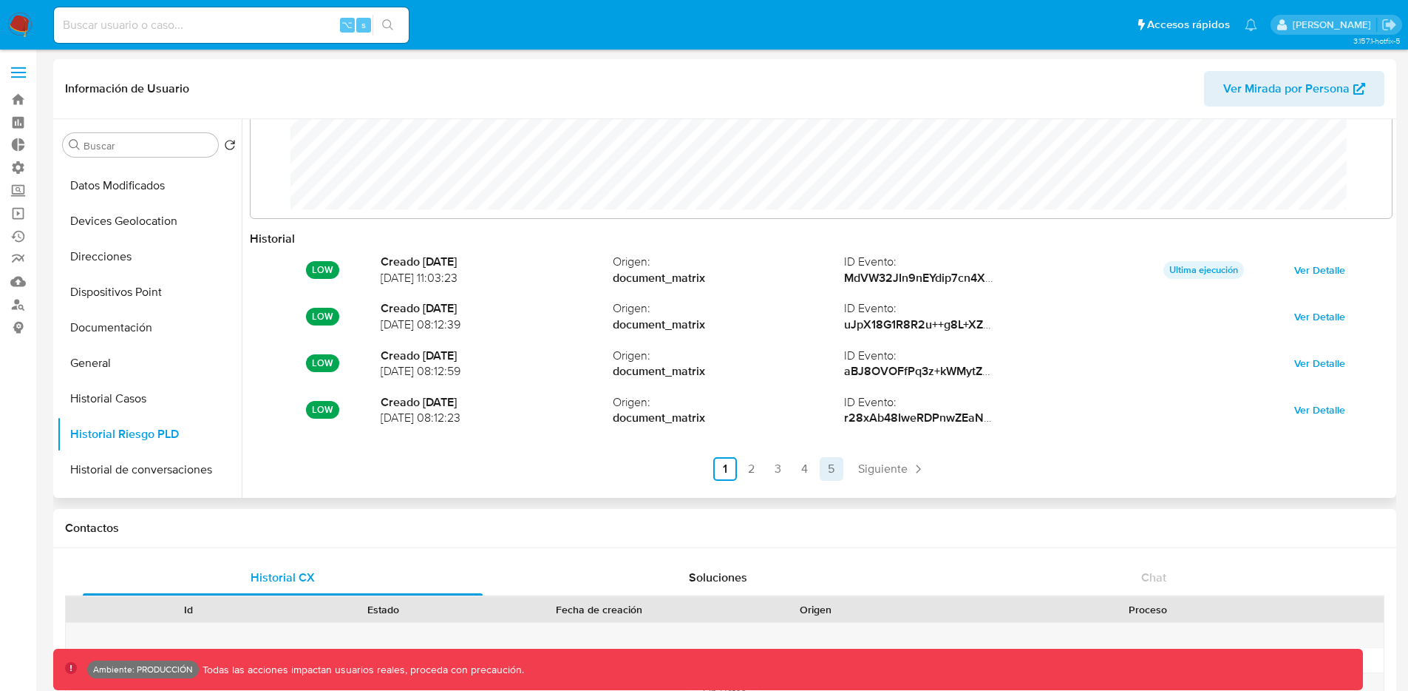
click at [830, 470] on link "5" at bounding box center [832, 469] width 24 height 24
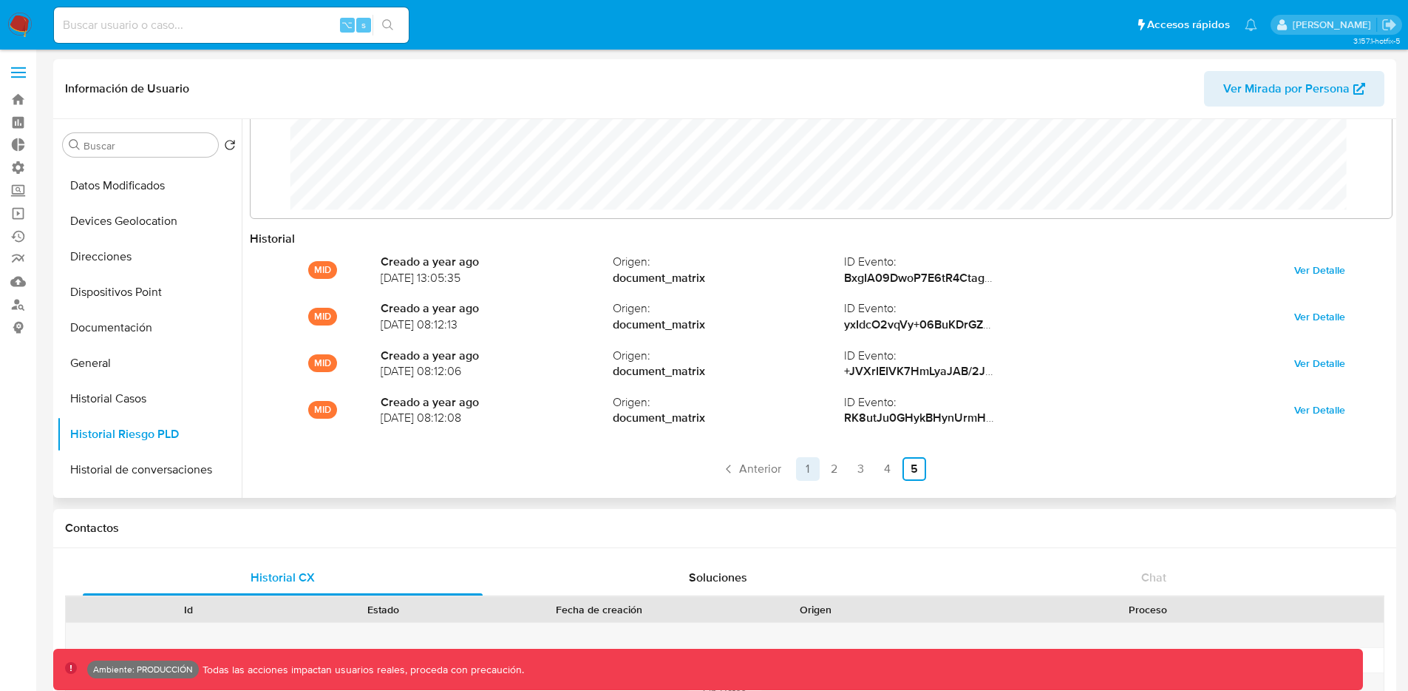
click at [800, 470] on link "1" at bounding box center [808, 469] width 24 height 24
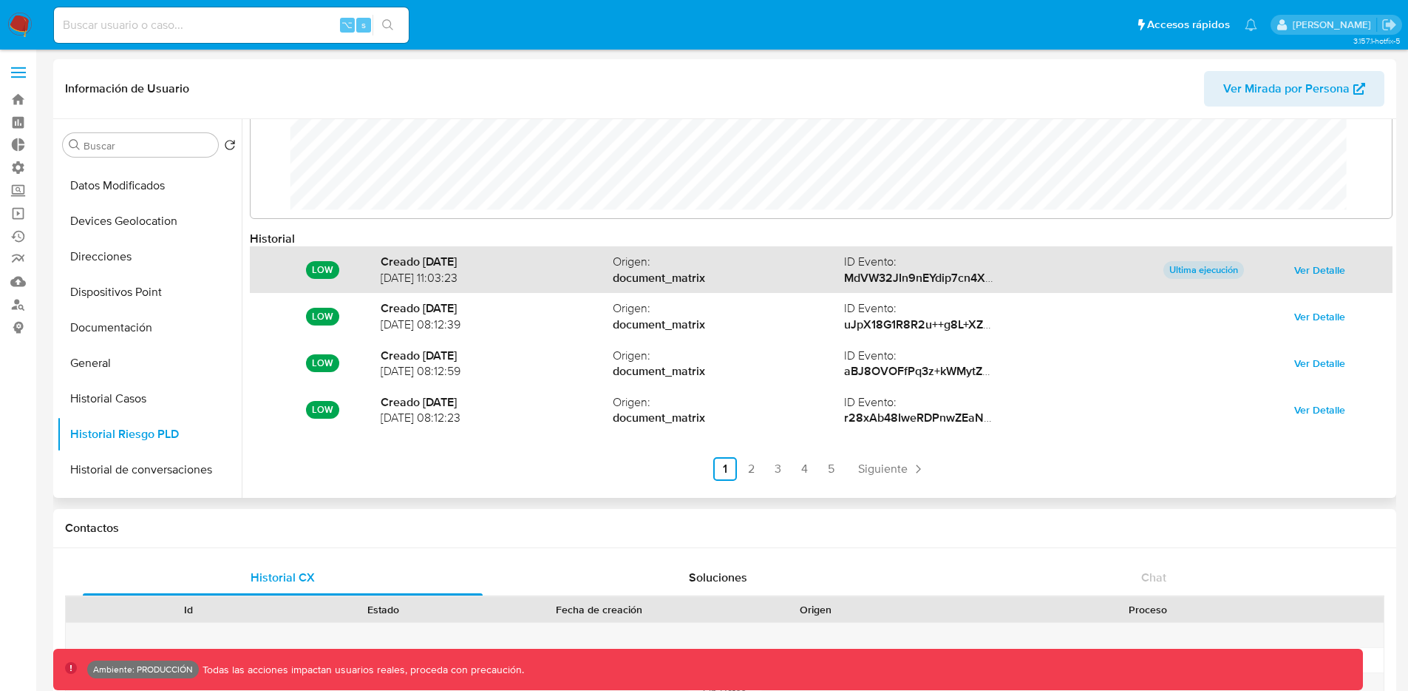
drag, startPoint x: 379, startPoint y: 261, endPoint x: 505, endPoint y: 259, distance: 125.7
click at [505, 259] on strong "Creado [DATE]" at bounding box center [497, 262] width 232 height 16
click at [1300, 263] on span "Ver Detalle" at bounding box center [1320, 269] width 51 height 21
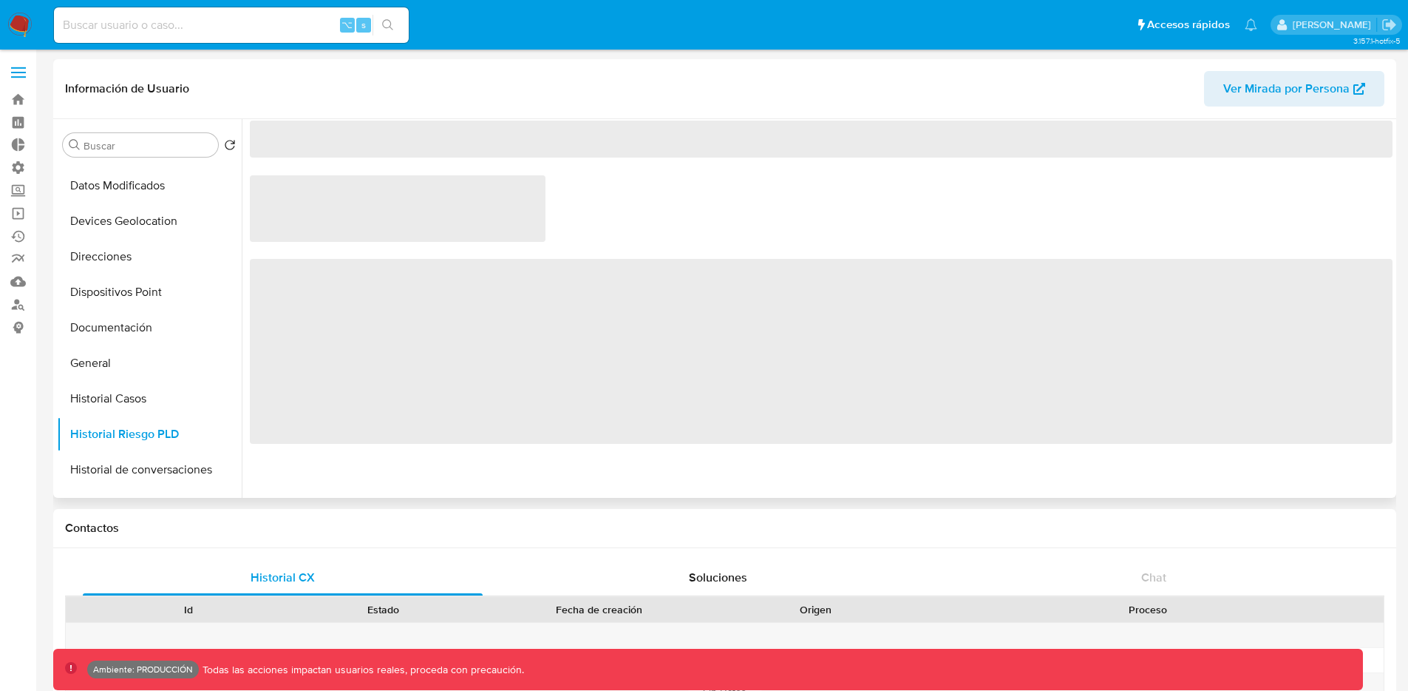
scroll to position [0, 0]
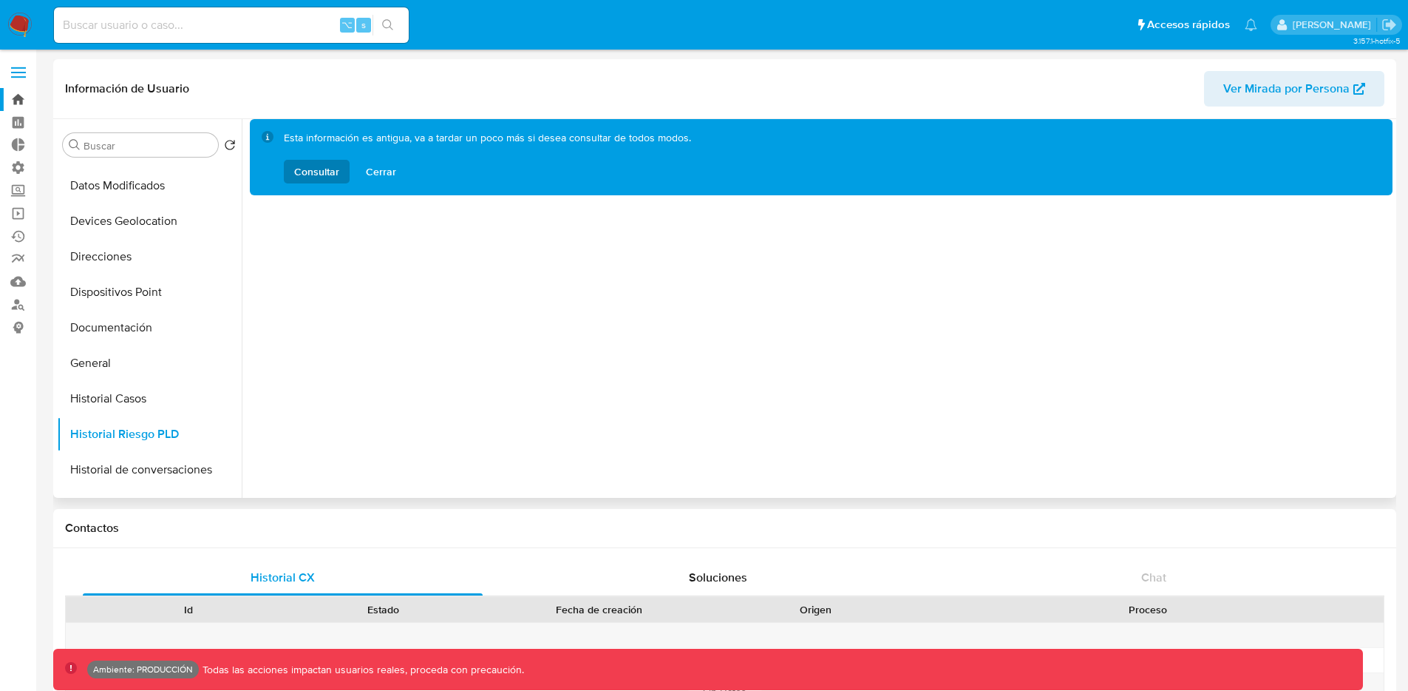
click at [13, 92] on link "Bandeja" at bounding box center [88, 99] width 176 height 23
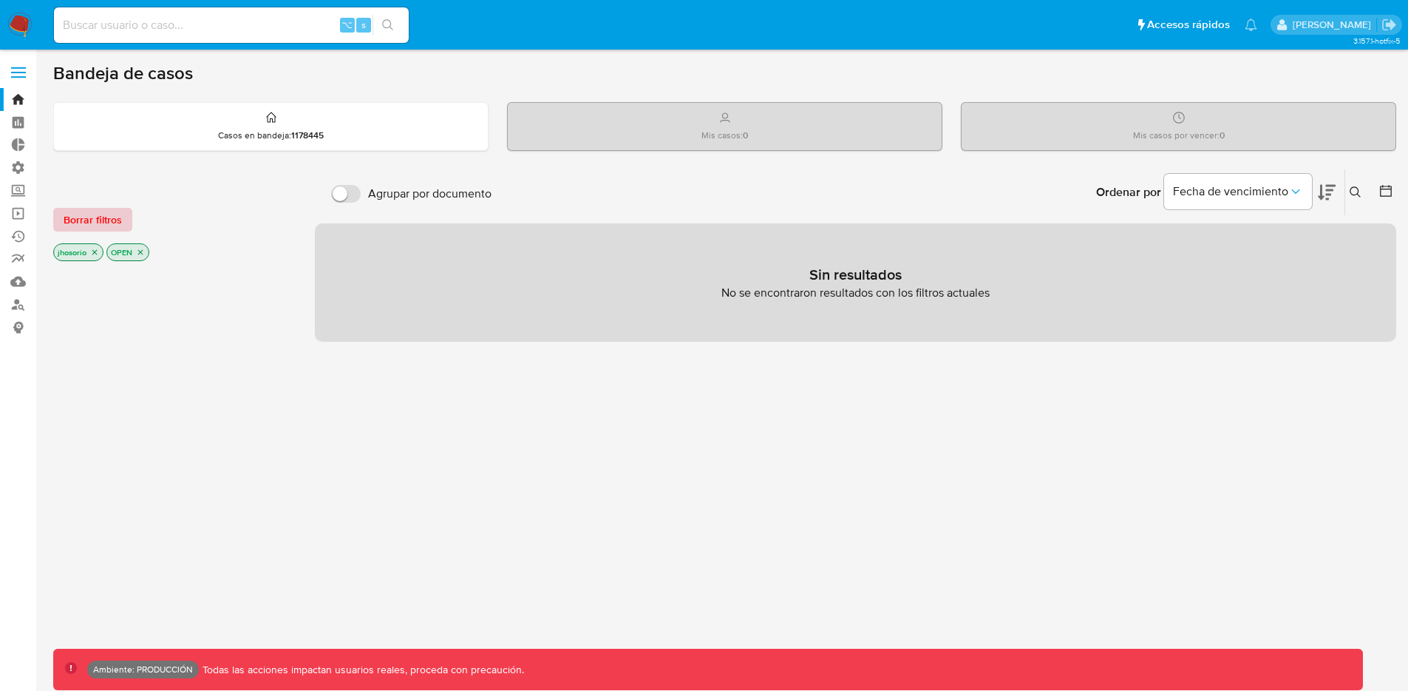
click at [87, 214] on span "Borrar filtros" at bounding box center [93, 219] width 58 height 21
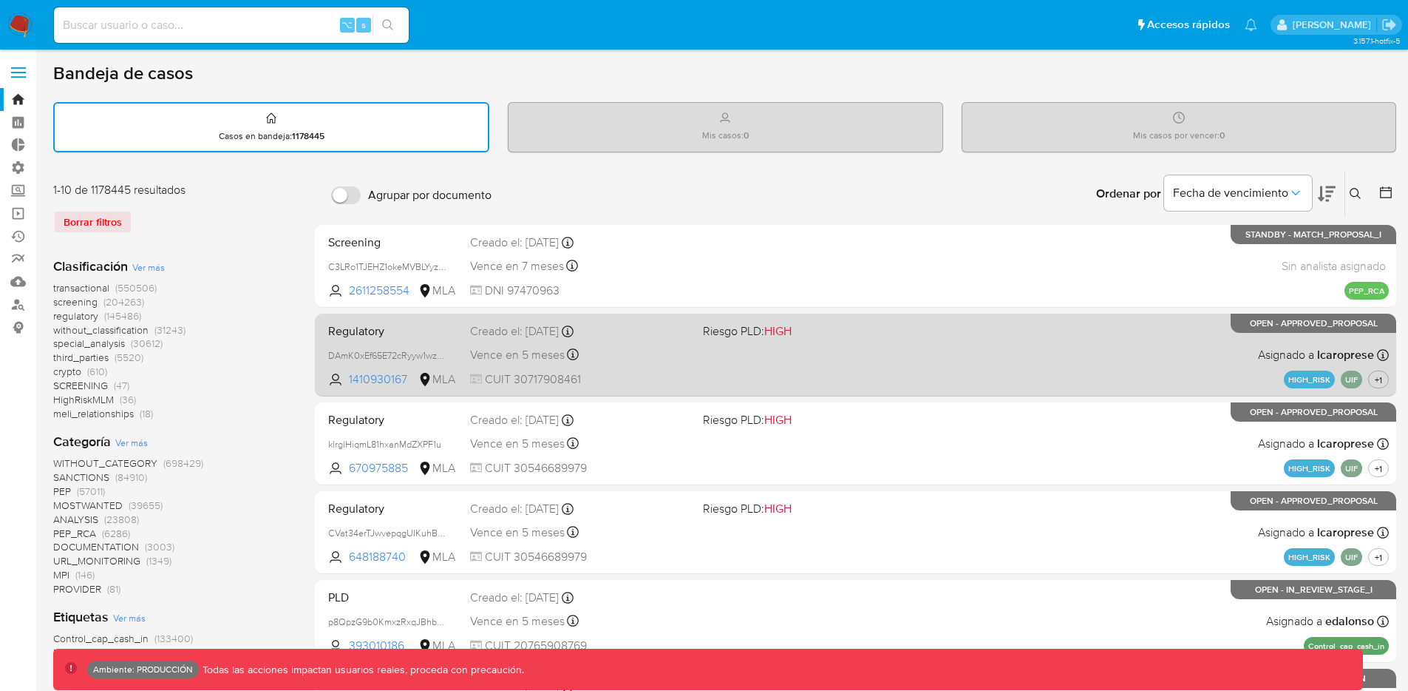
click at [949, 364] on div "Regulatory DAmK0xEf65E72cRyyw1wzIP3 1410930167 MLA Riesgo PLD: HIGH Creado el: …" at bounding box center [855, 354] width 1067 height 75
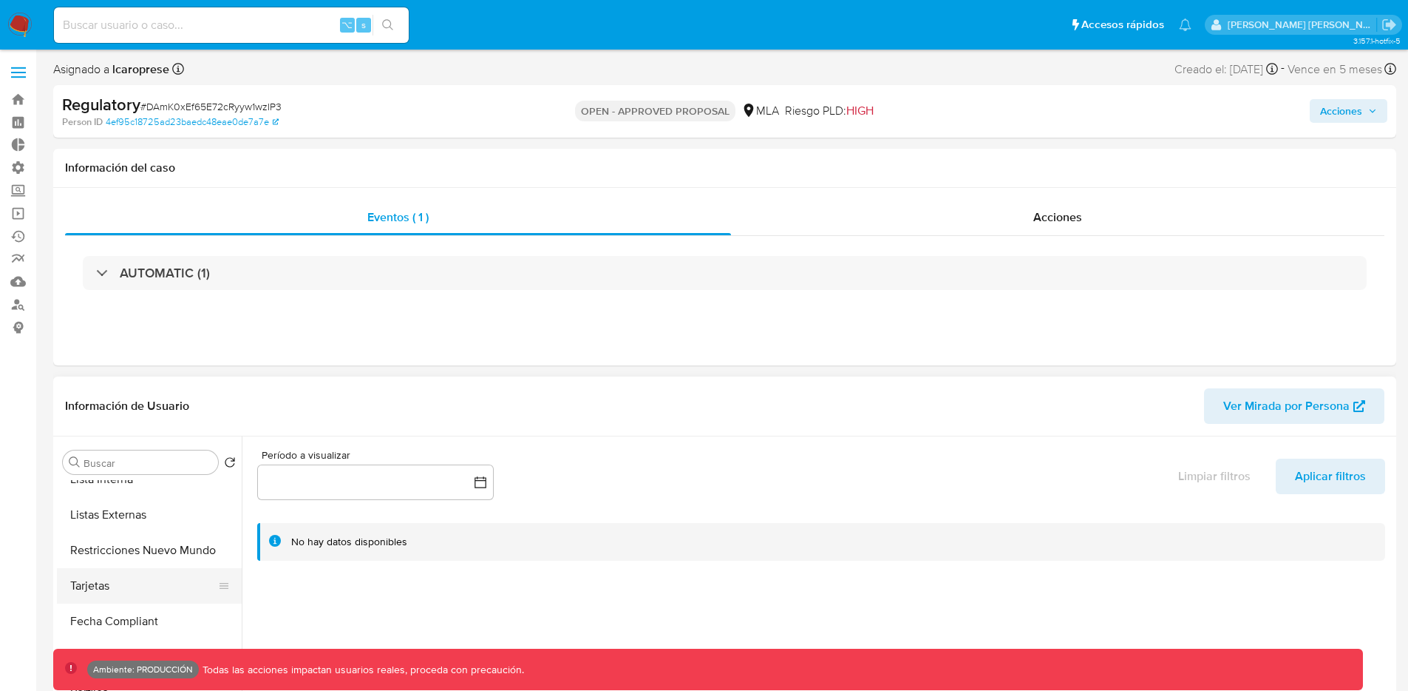
scroll to position [696, 0]
select select "10"
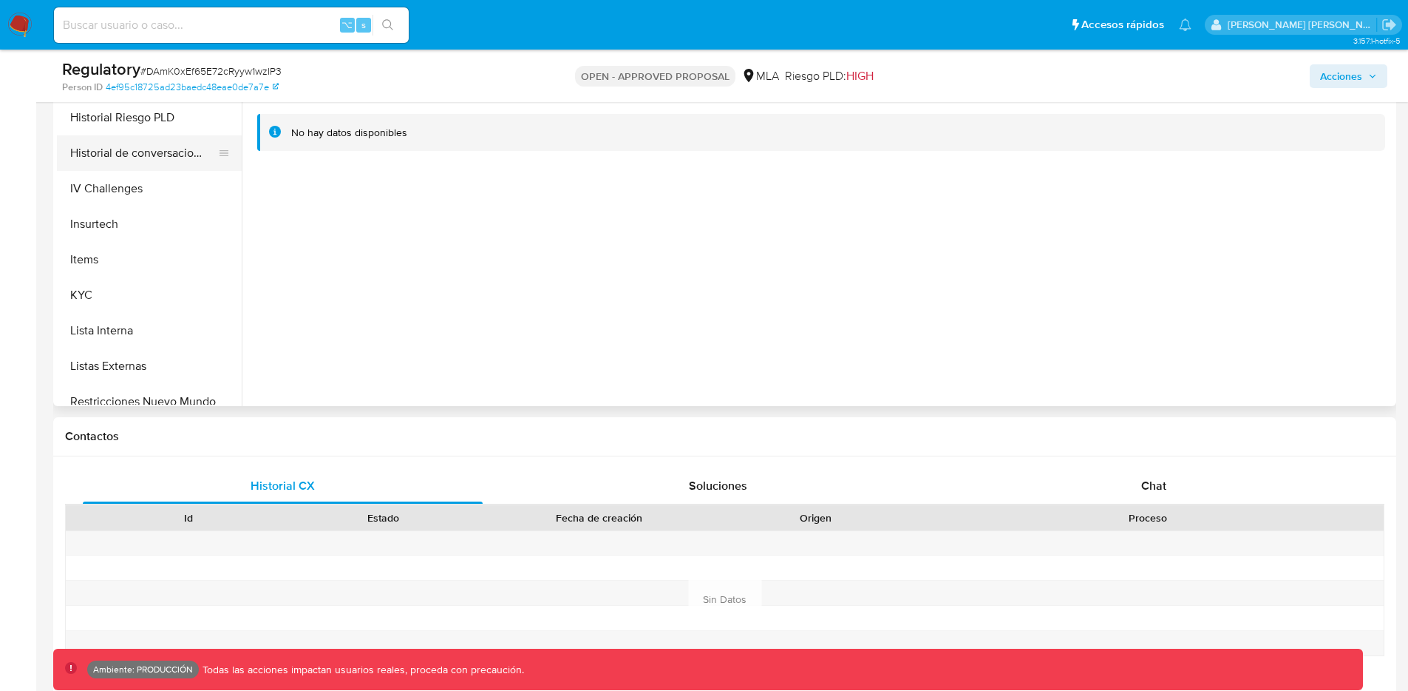
scroll to position [413, 0]
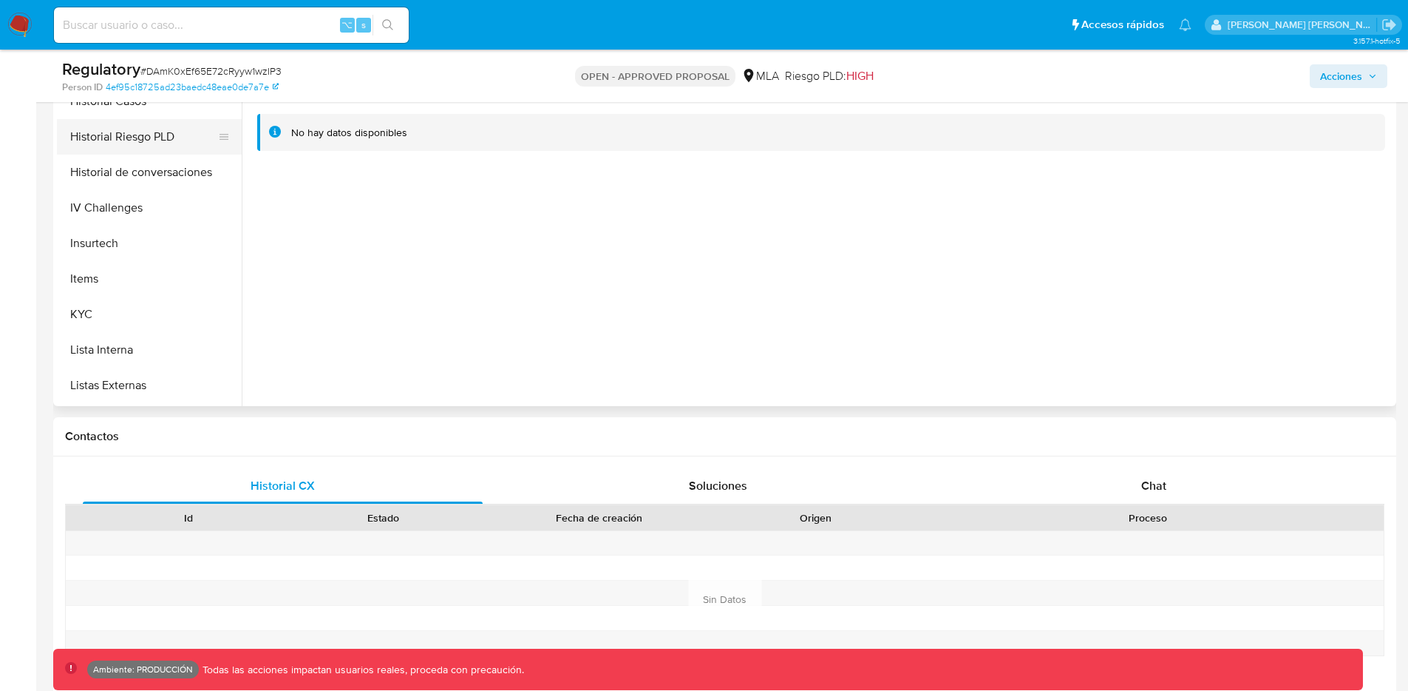
click at [143, 139] on button "Historial Riesgo PLD" at bounding box center [143, 136] width 173 height 35
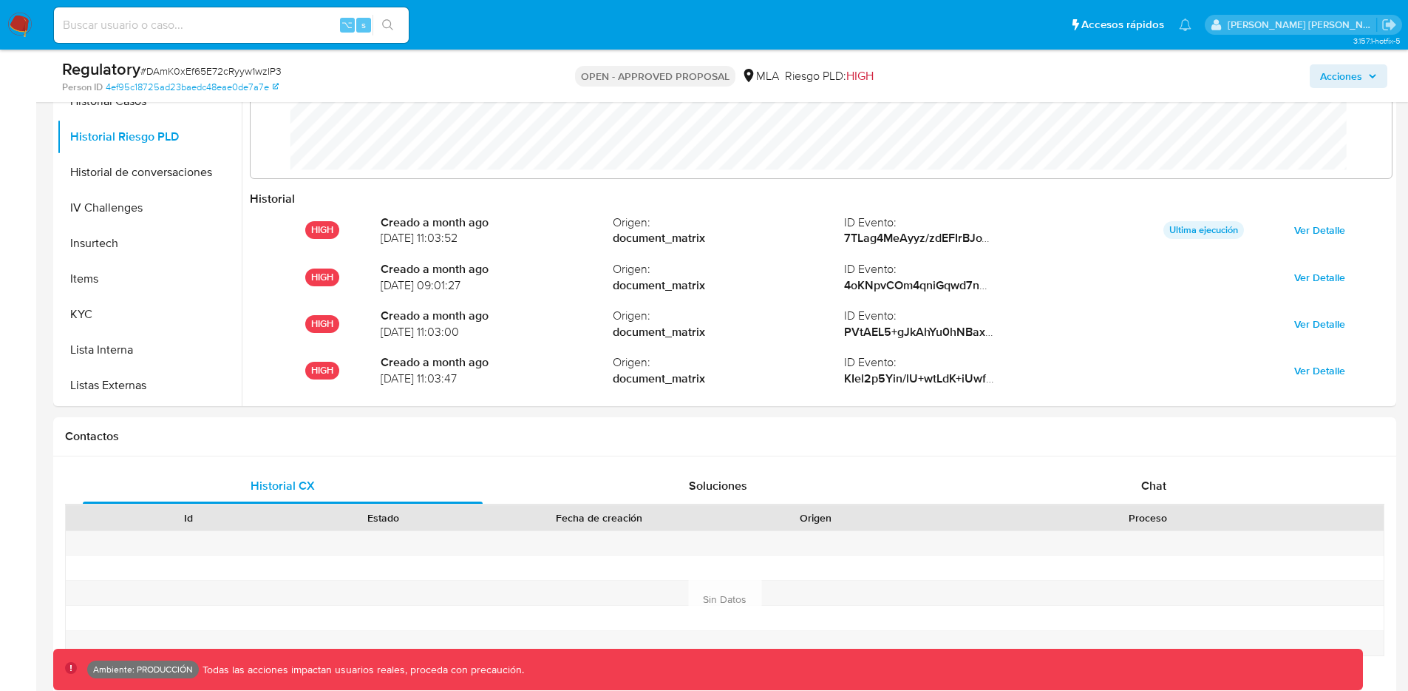
scroll to position [111, 1112]
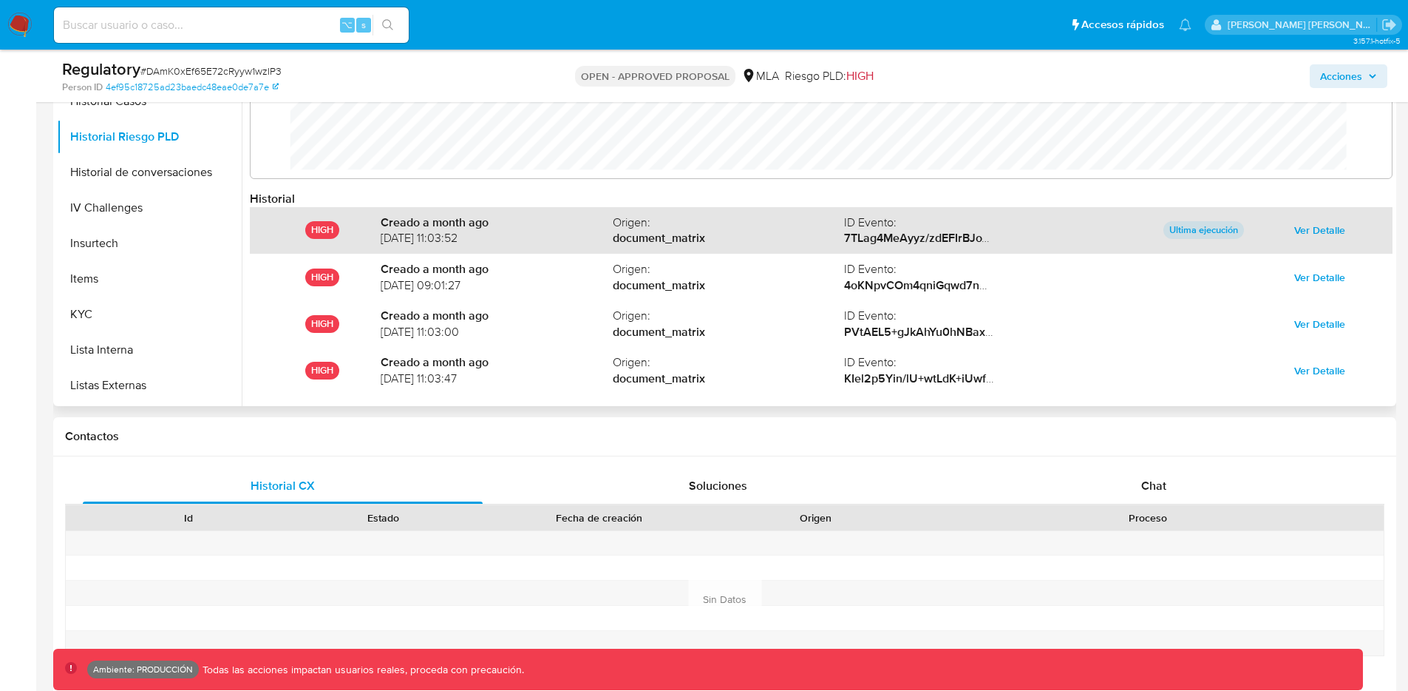
click at [1314, 227] on span "Ver Detalle" at bounding box center [1320, 230] width 51 height 21
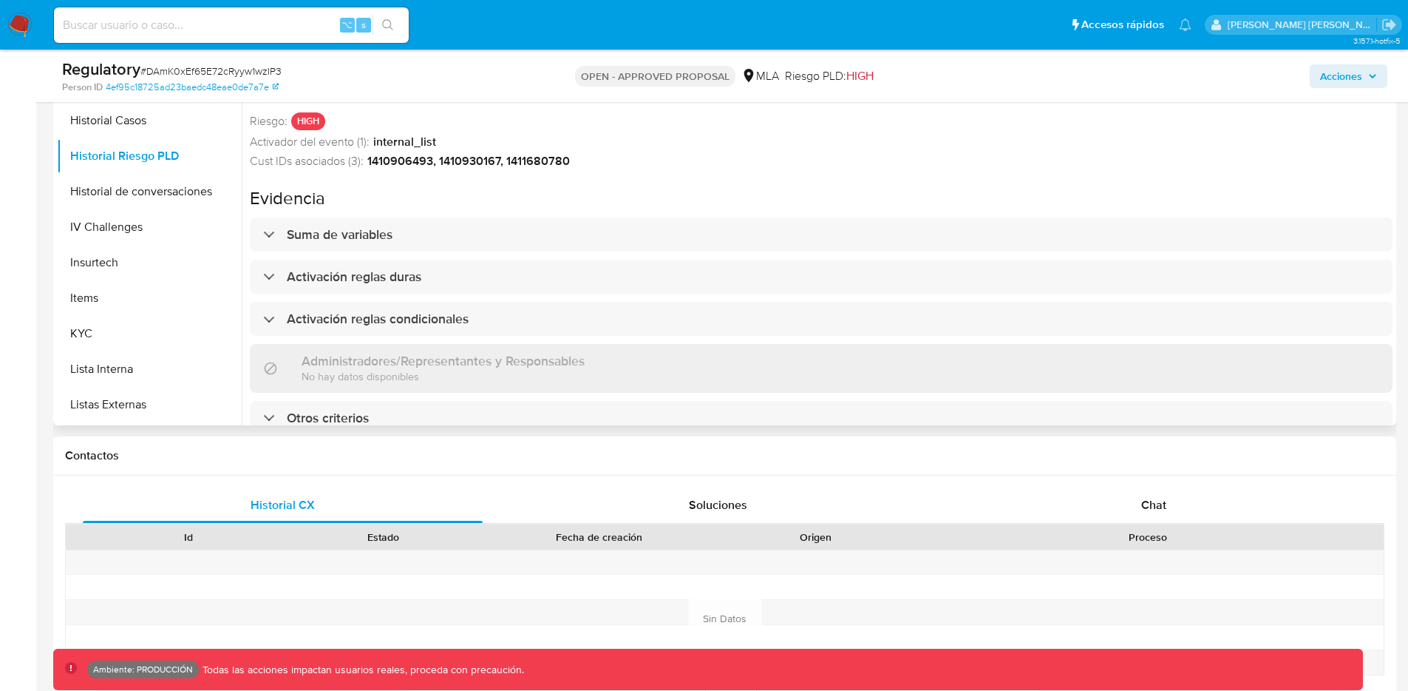
scroll to position [285, 0]
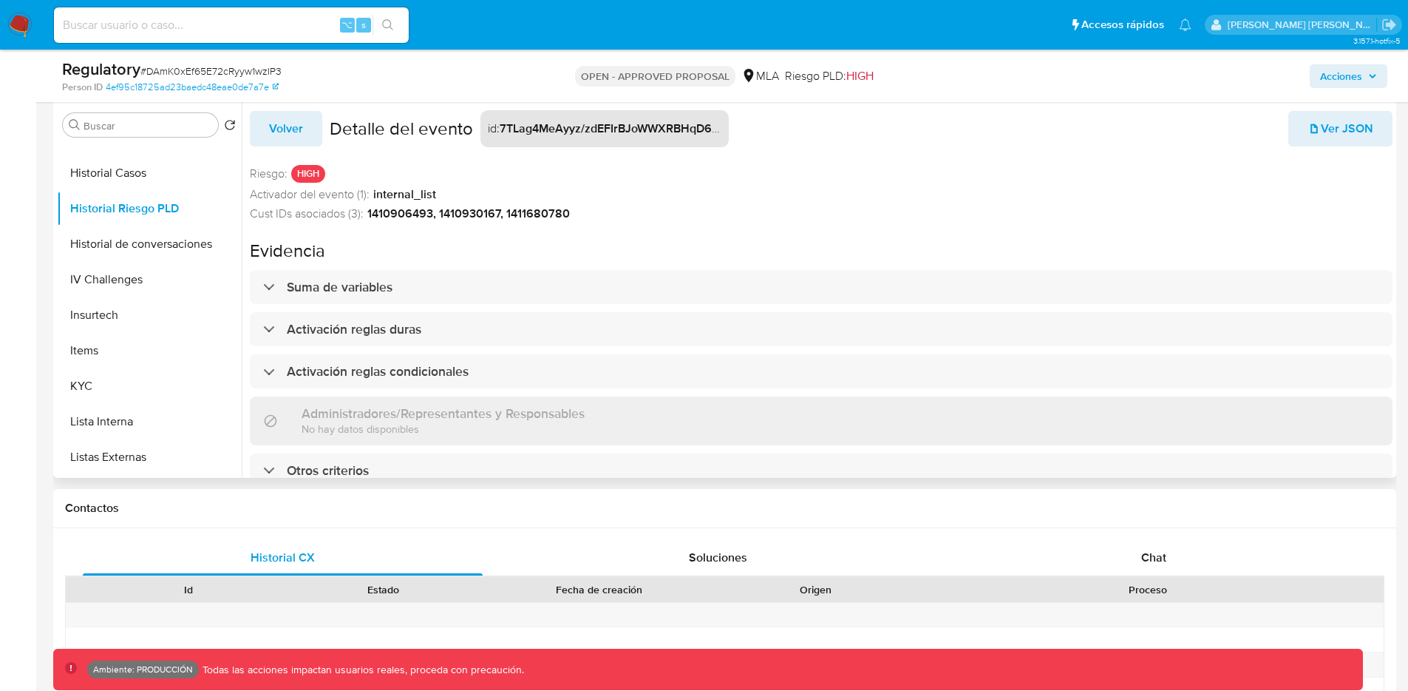
click at [299, 126] on span "Volver" at bounding box center [286, 128] width 34 height 33
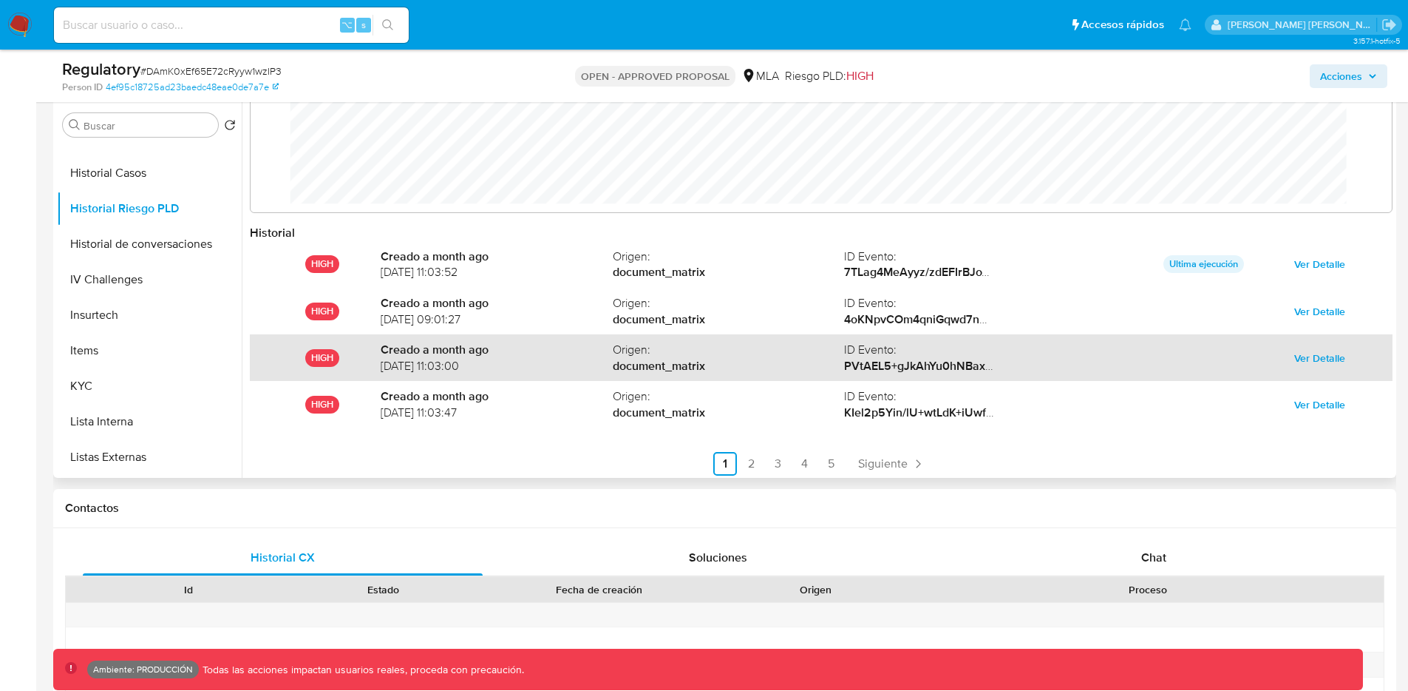
scroll to position [47, 0]
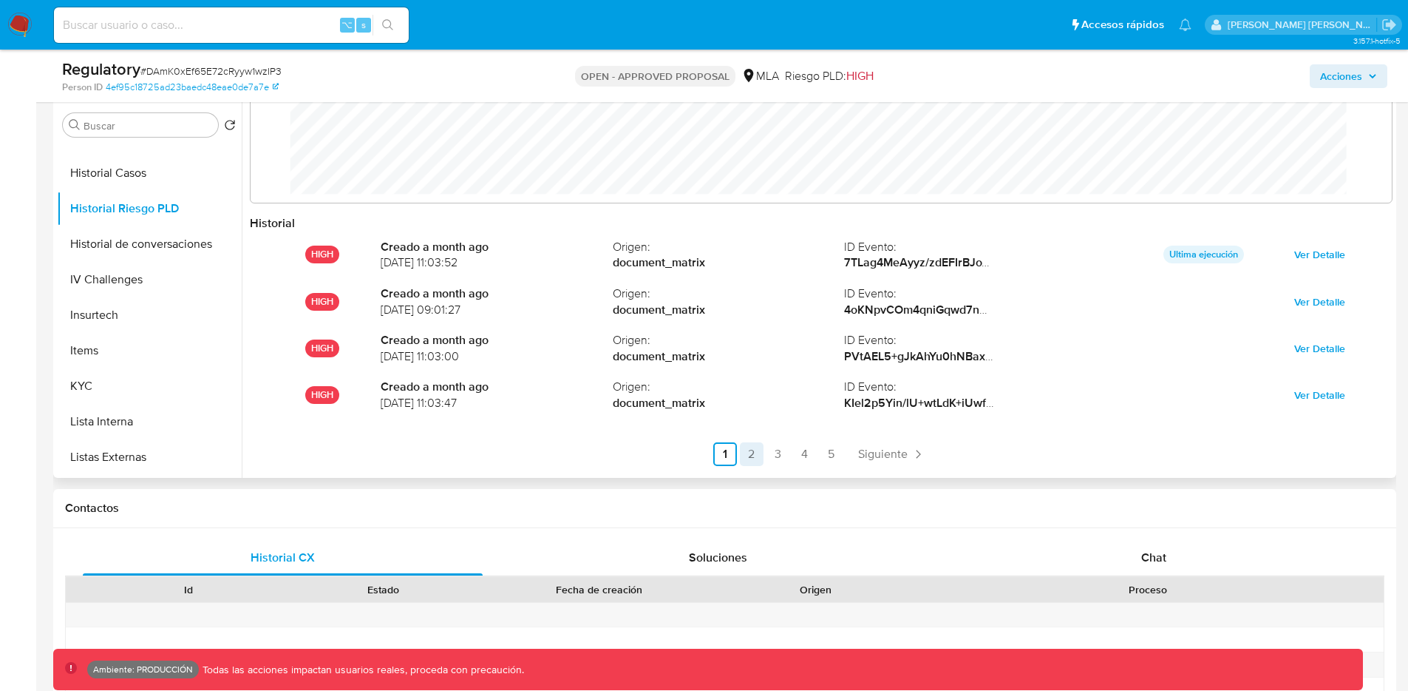
click at [751, 452] on link "2" at bounding box center [752, 454] width 24 height 24
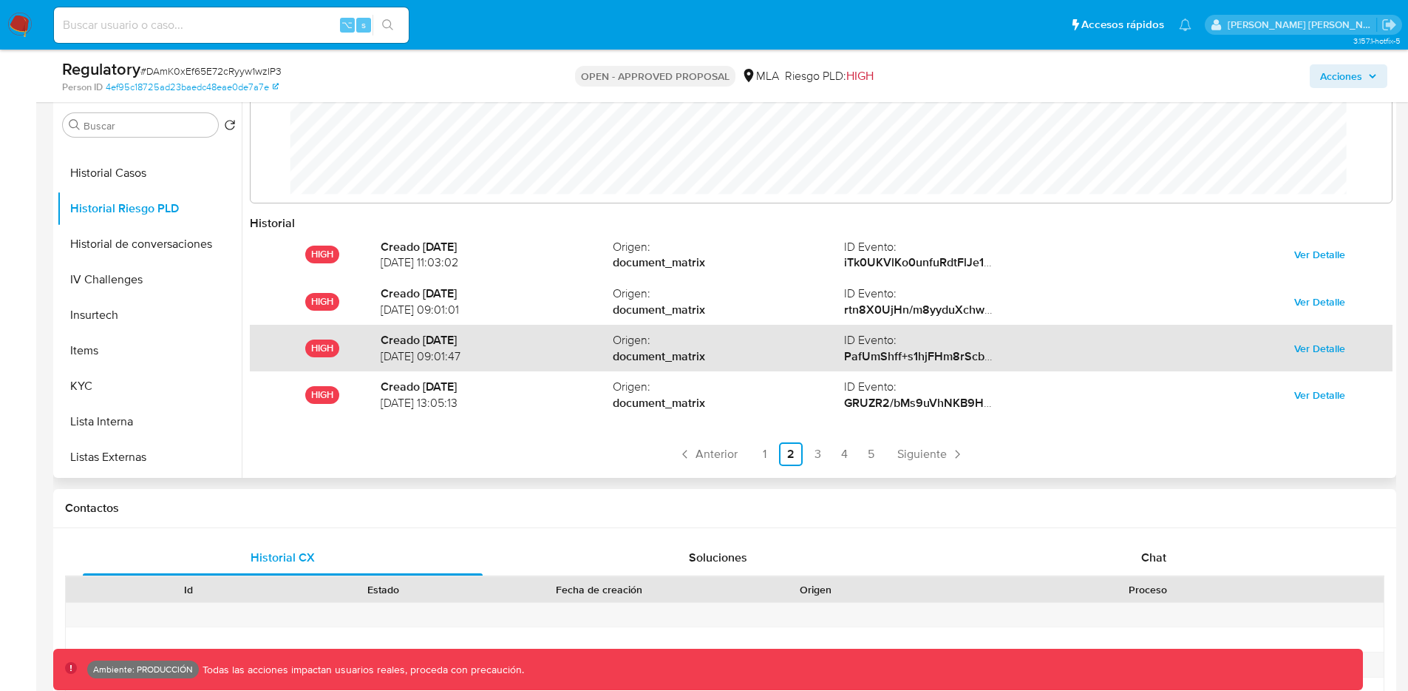
click at [1297, 348] on span "Ver Detalle" at bounding box center [1320, 348] width 51 height 21
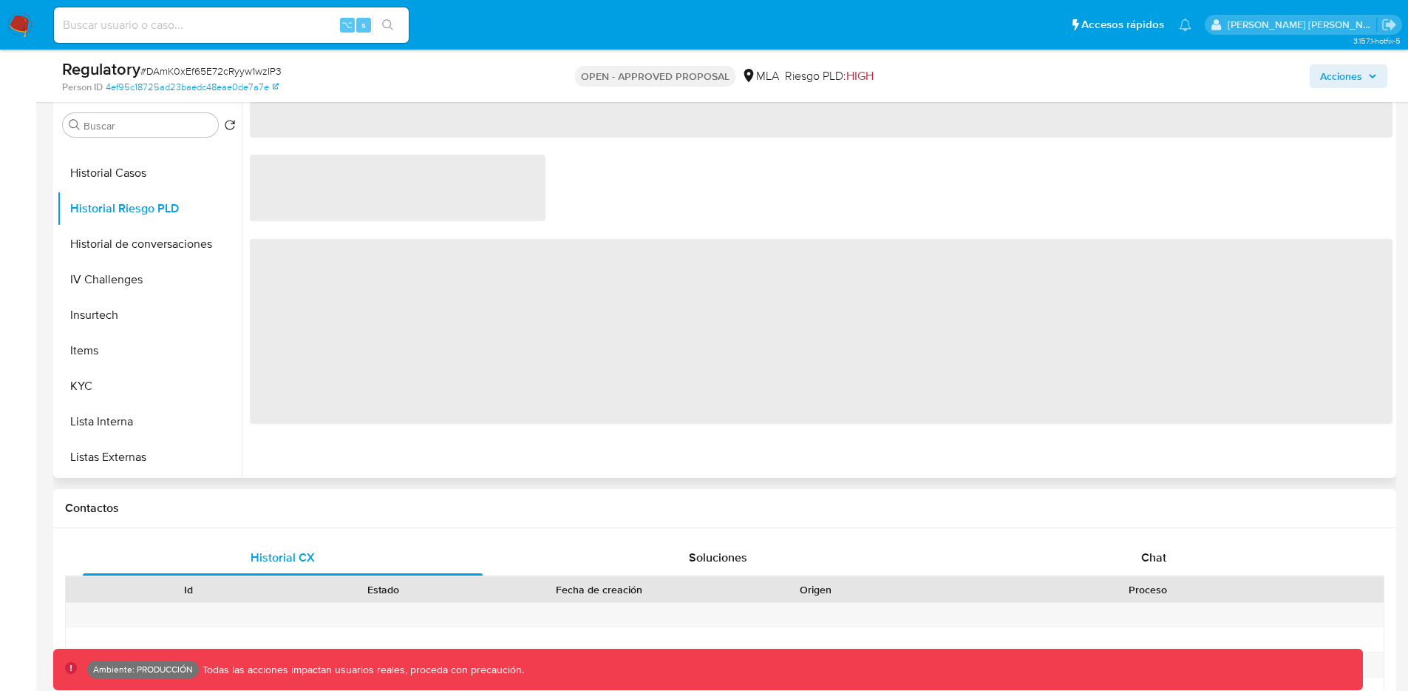
scroll to position [0, 0]
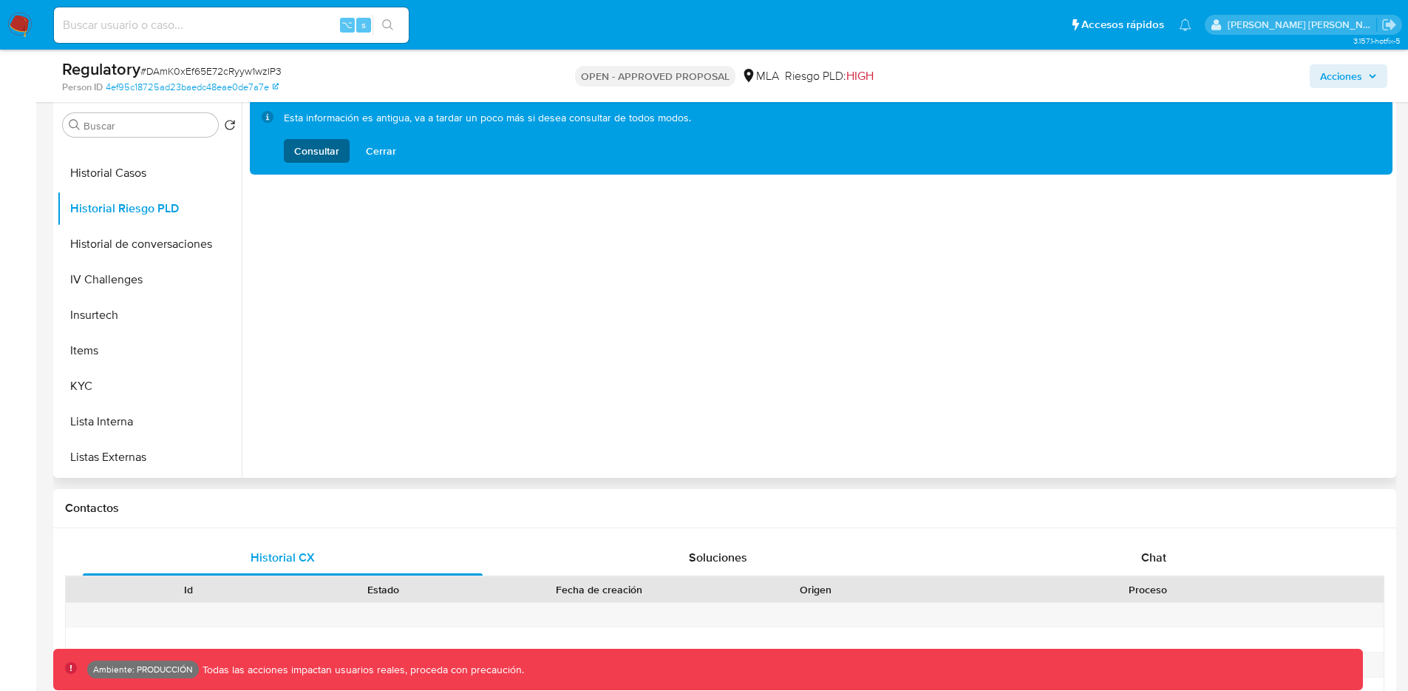
click at [324, 155] on span "Consultar" at bounding box center [316, 151] width 45 height 24
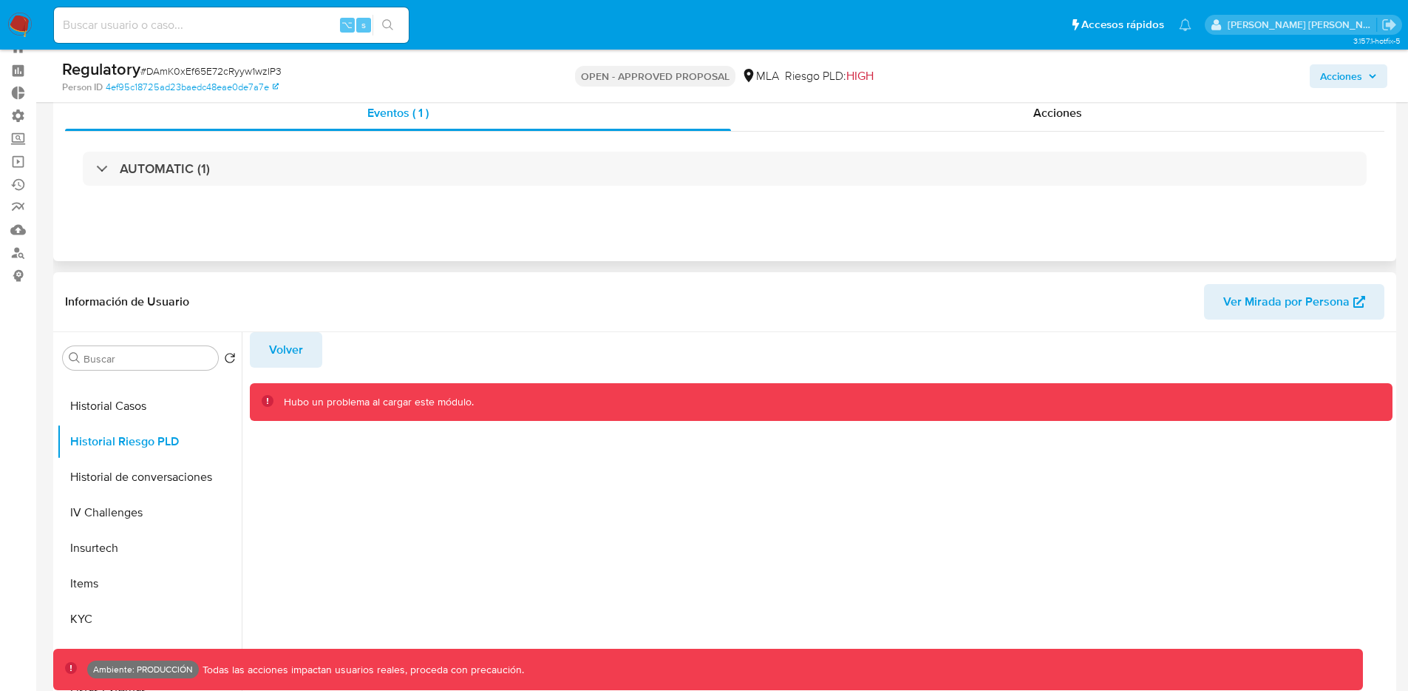
scroll to position [68, 0]
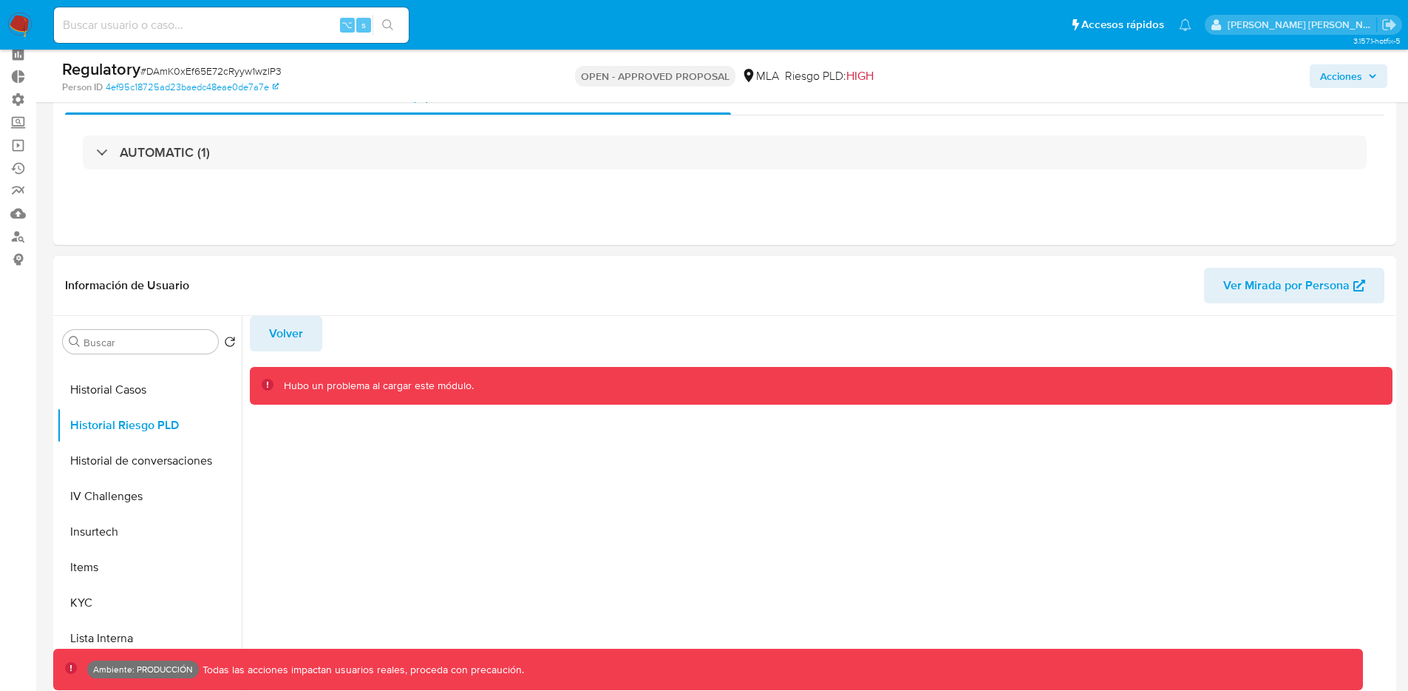
click at [274, 338] on span "Volver" at bounding box center [286, 333] width 34 height 33
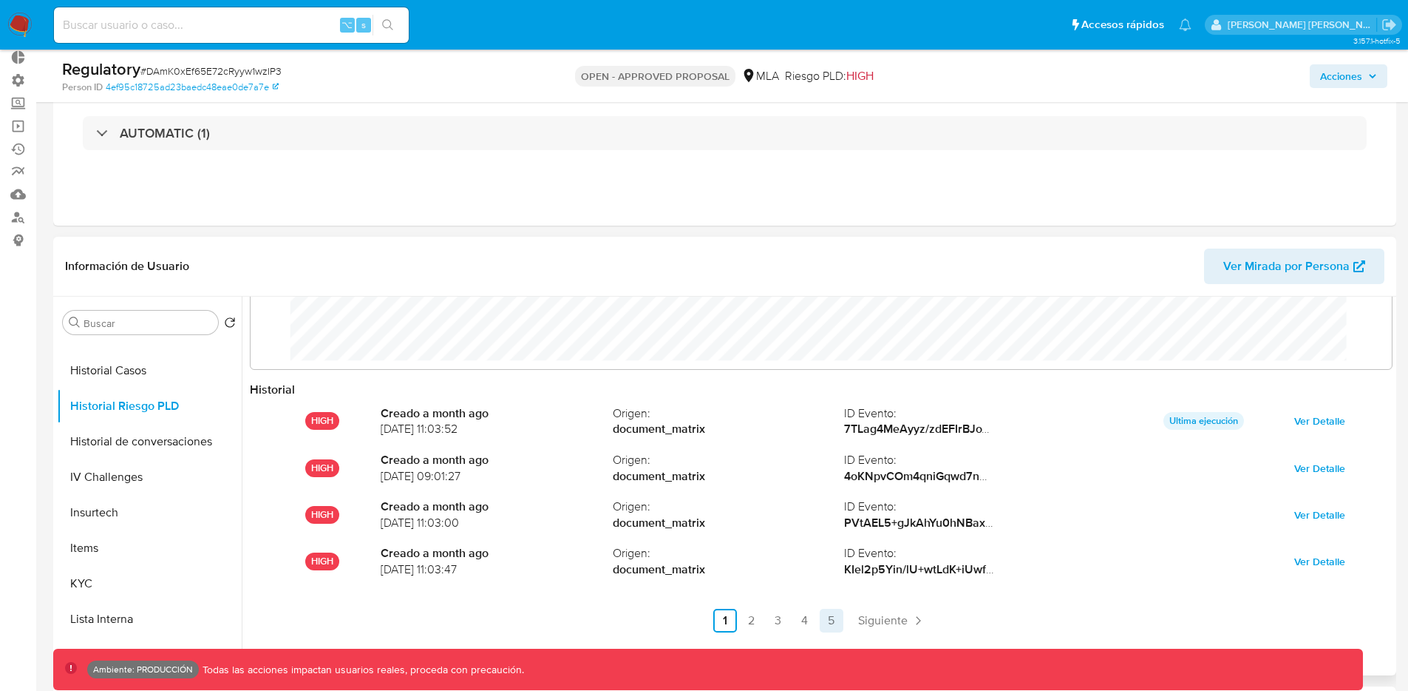
scroll to position [118, 0]
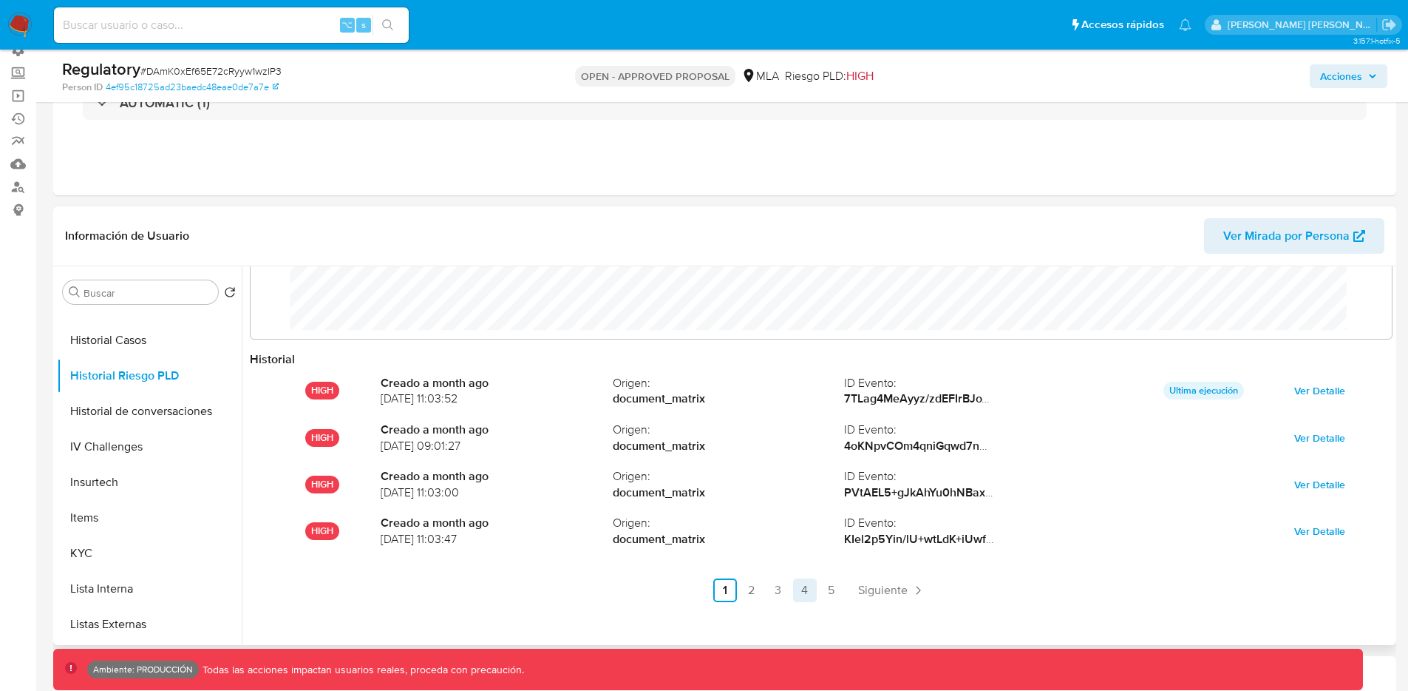
click at [801, 591] on link "4" at bounding box center [805, 590] width 24 height 24
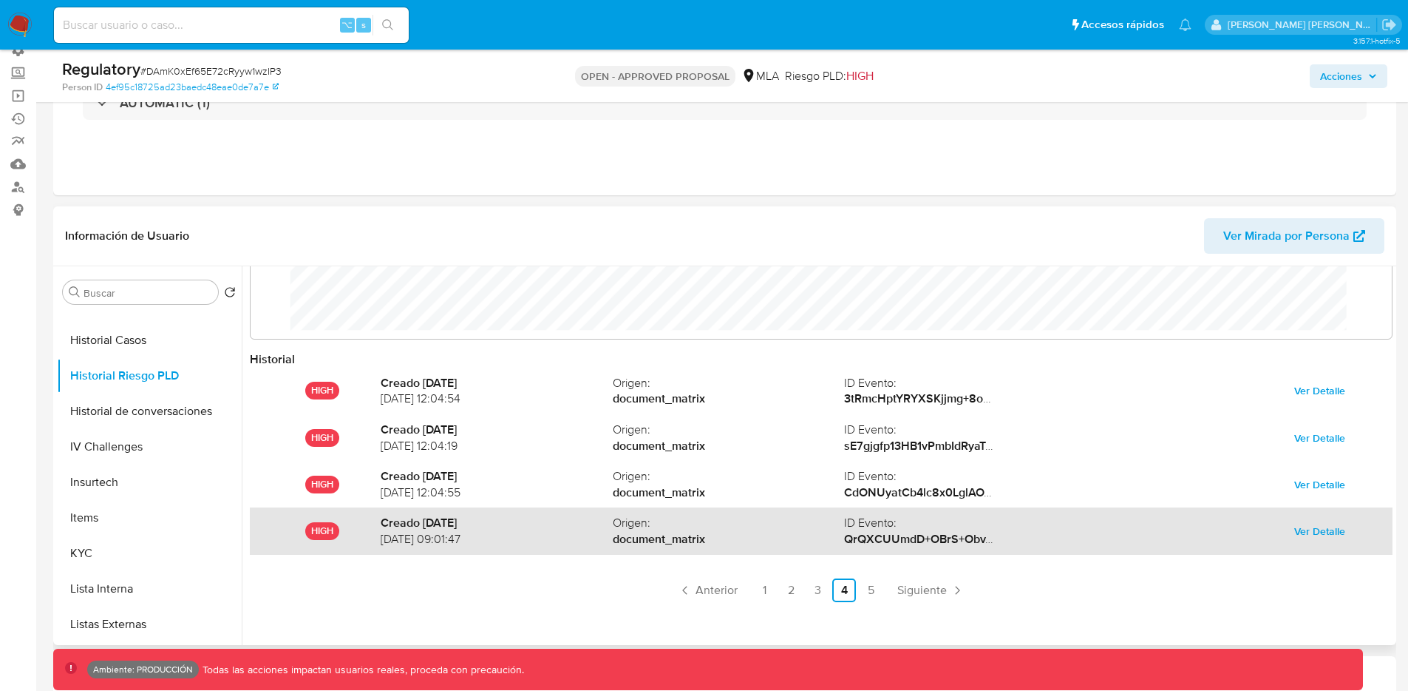
click at [1313, 526] on span "Ver Detalle" at bounding box center [1320, 530] width 51 height 21
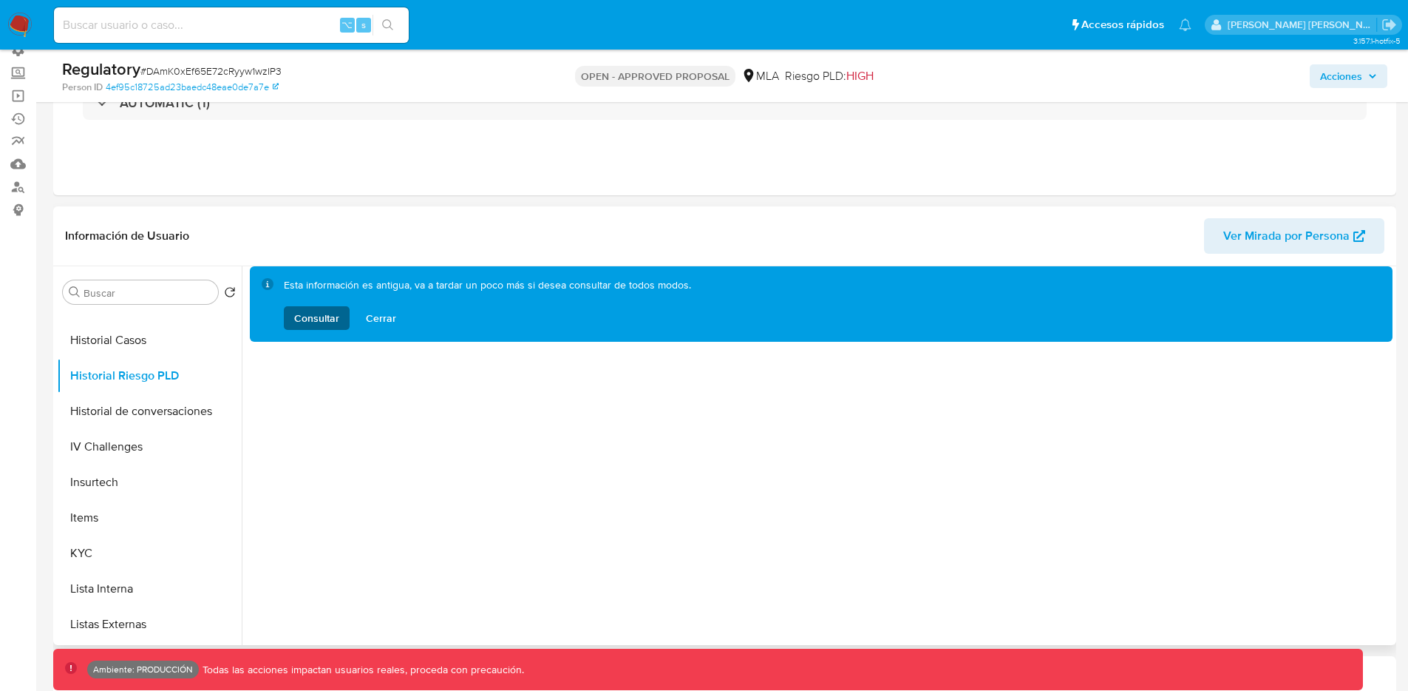
click at [322, 325] on span "Consultar" at bounding box center [316, 318] width 45 height 24
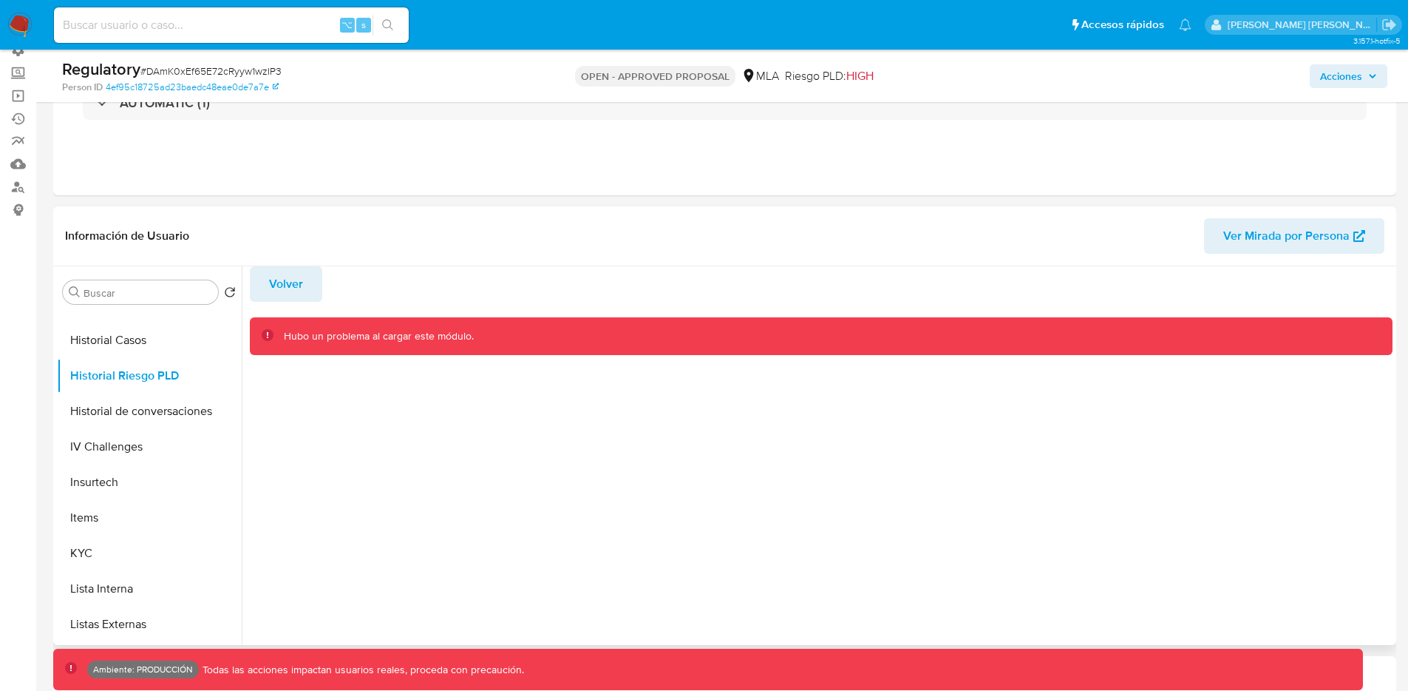
drag, startPoint x: 296, startPoint y: 282, endPoint x: 413, endPoint y: 477, distance: 227.5
click at [399, 474] on div "Volver Hubo un problema al cargar este módulo." at bounding box center [817, 455] width 1151 height 379
click at [280, 285] on span "Volver" at bounding box center [286, 284] width 34 height 33
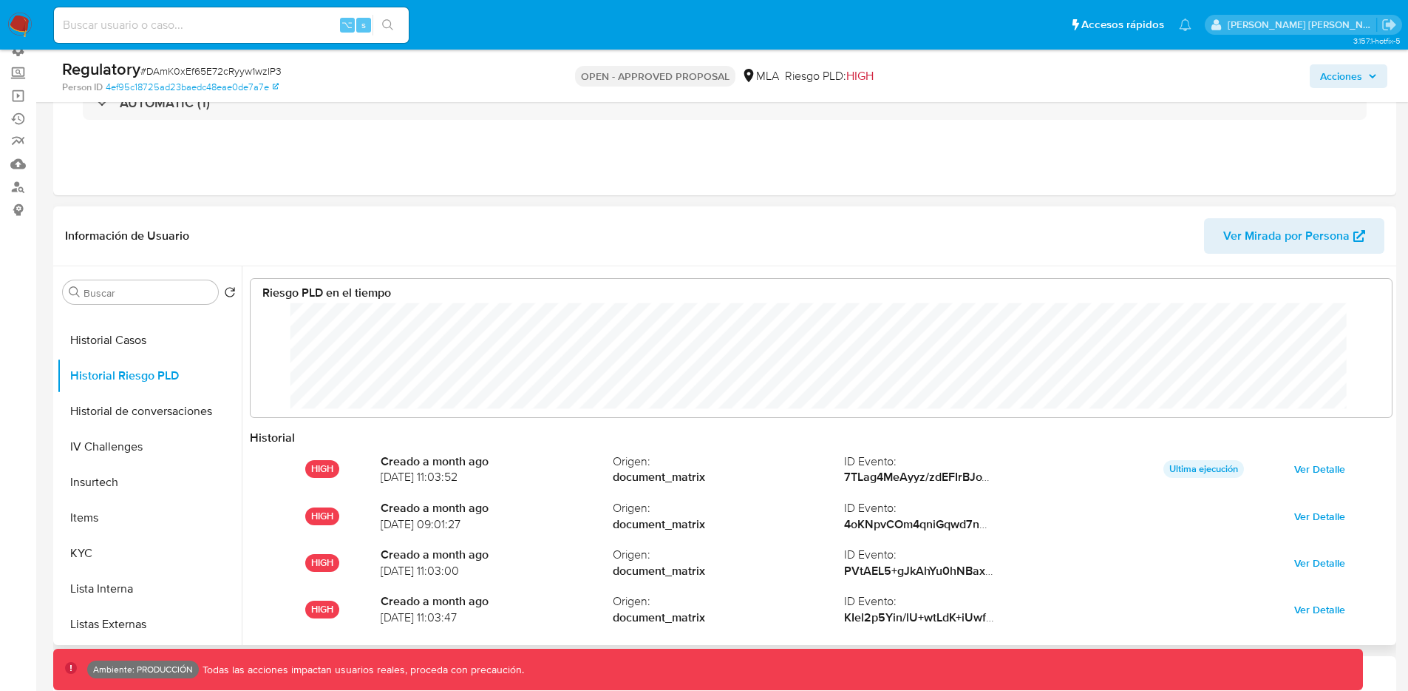
scroll to position [78, 0]
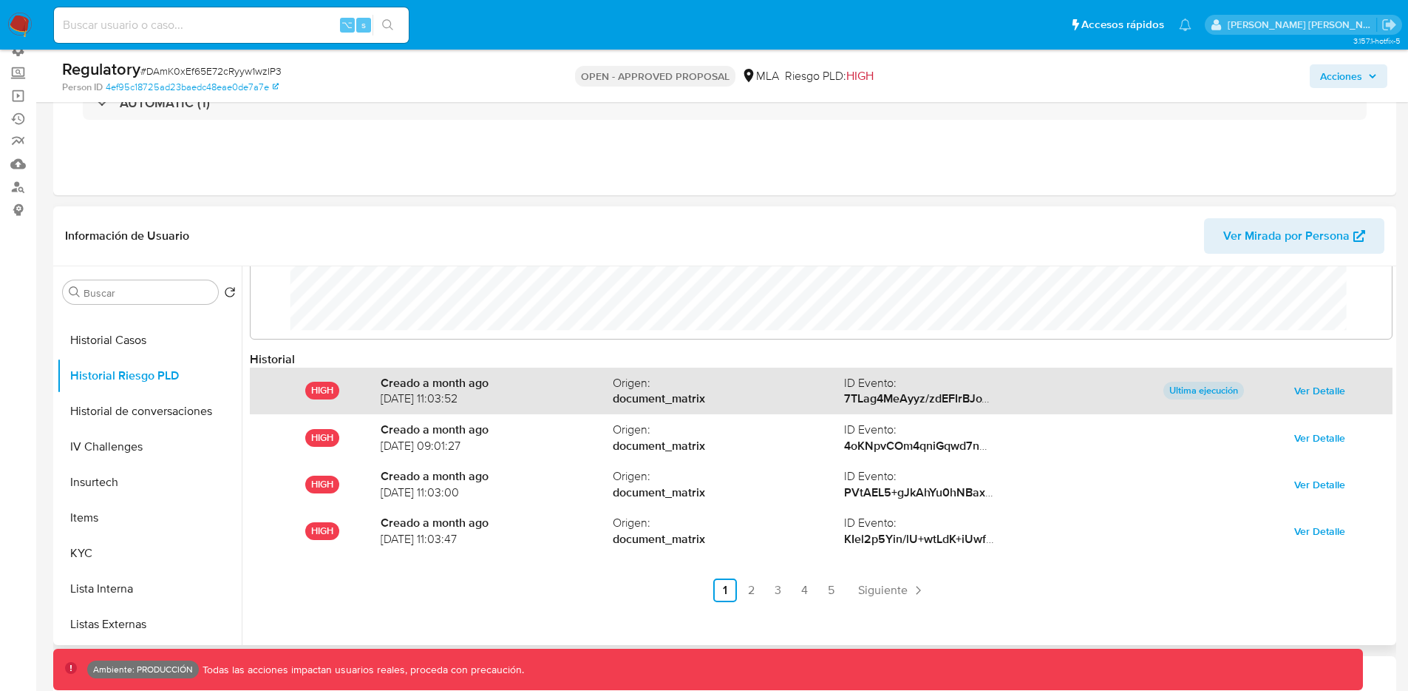
click at [1296, 390] on span "Ver Detalle" at bounding box center [1320, 390] width 51 height 21
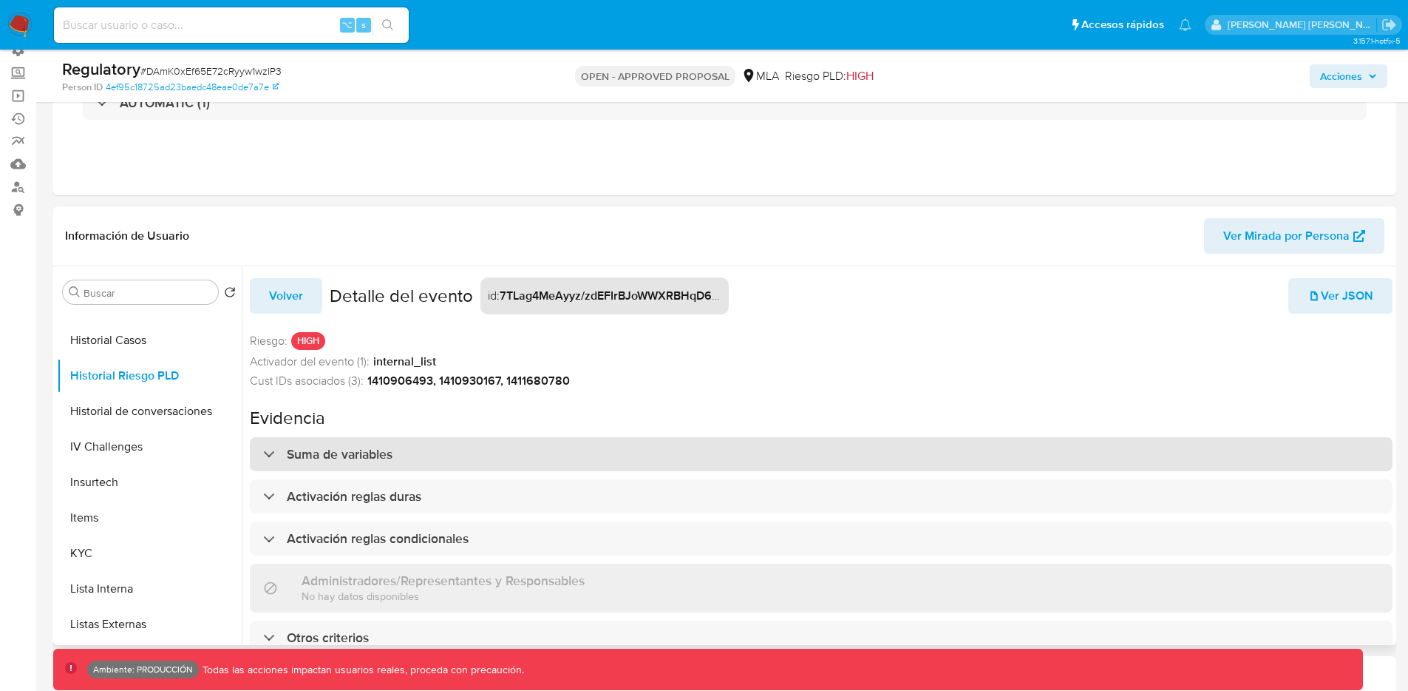
scroll to position [4, 0]
